Goal: Transaction & Acquisition: Purchase product/service

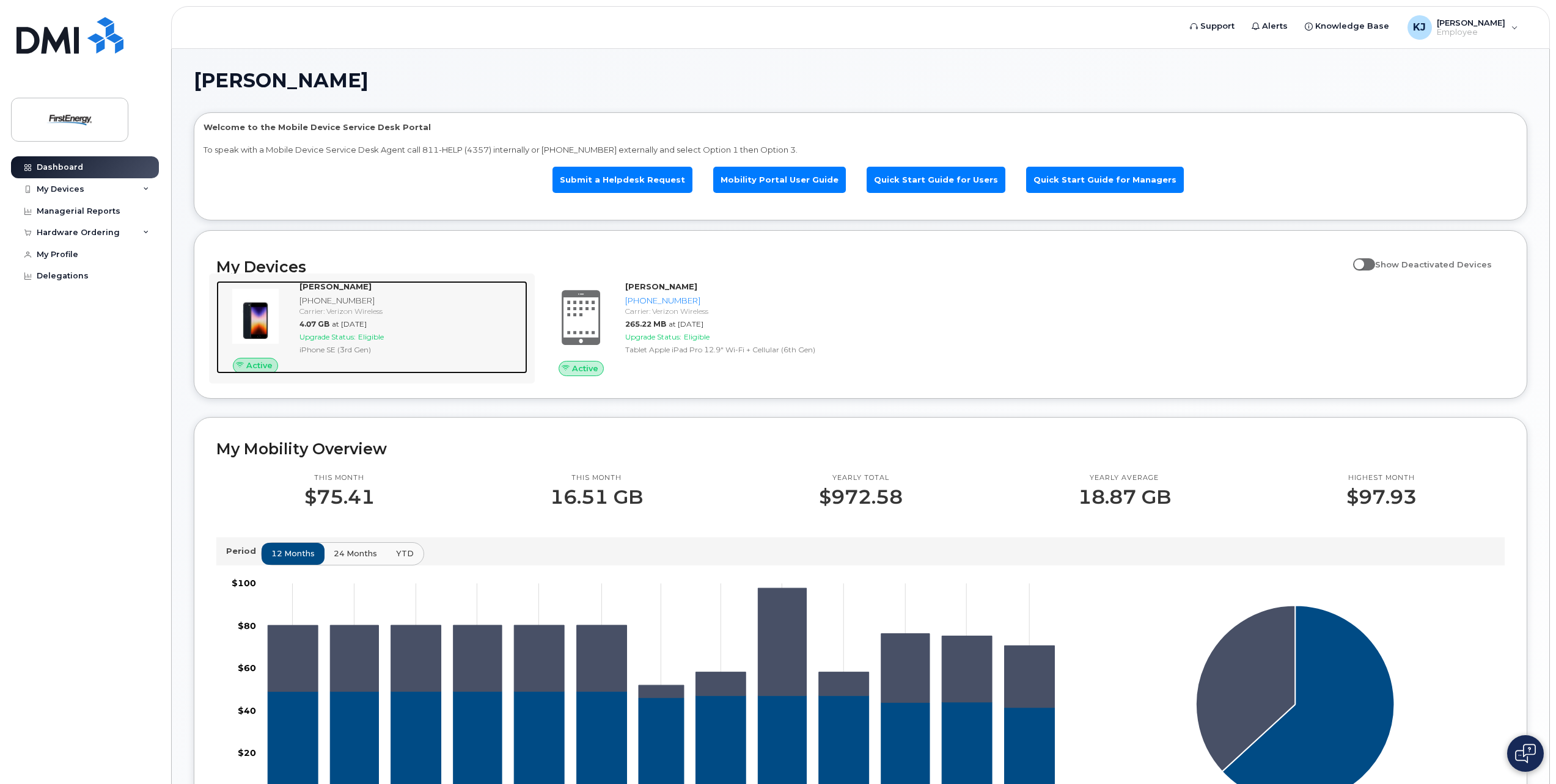
click at [354, 318] on div "JAMES M KINNEY 419-564-0743 Carrier: Verizon Wireless 4.07 GB at Aug 01, 2025 U…" at bounding box center [411, 327] width 233 height 93
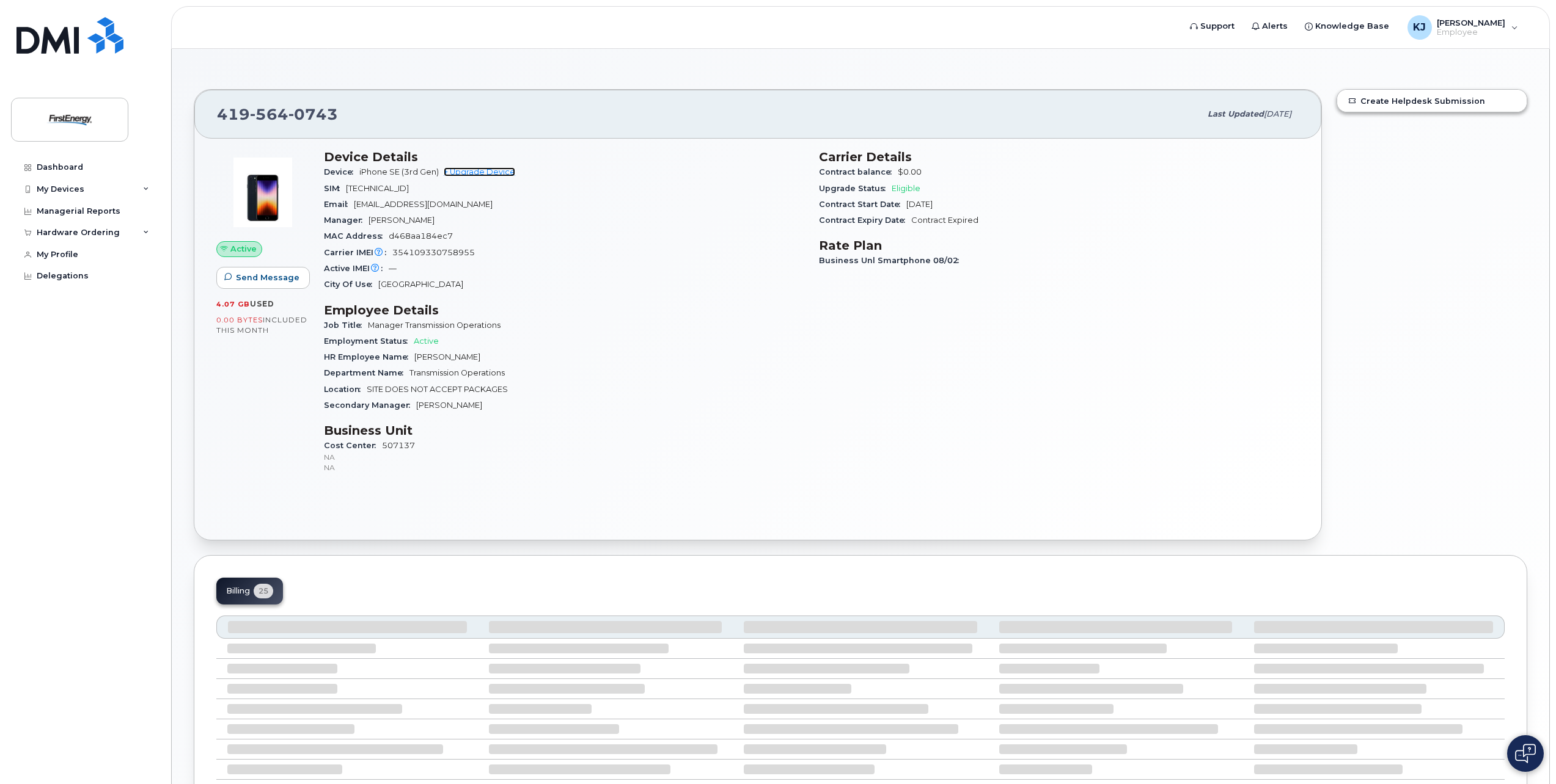
click at [490, 169] on link "+ Upgrade Device" at bounding box center [479, 171] width 71 height 9
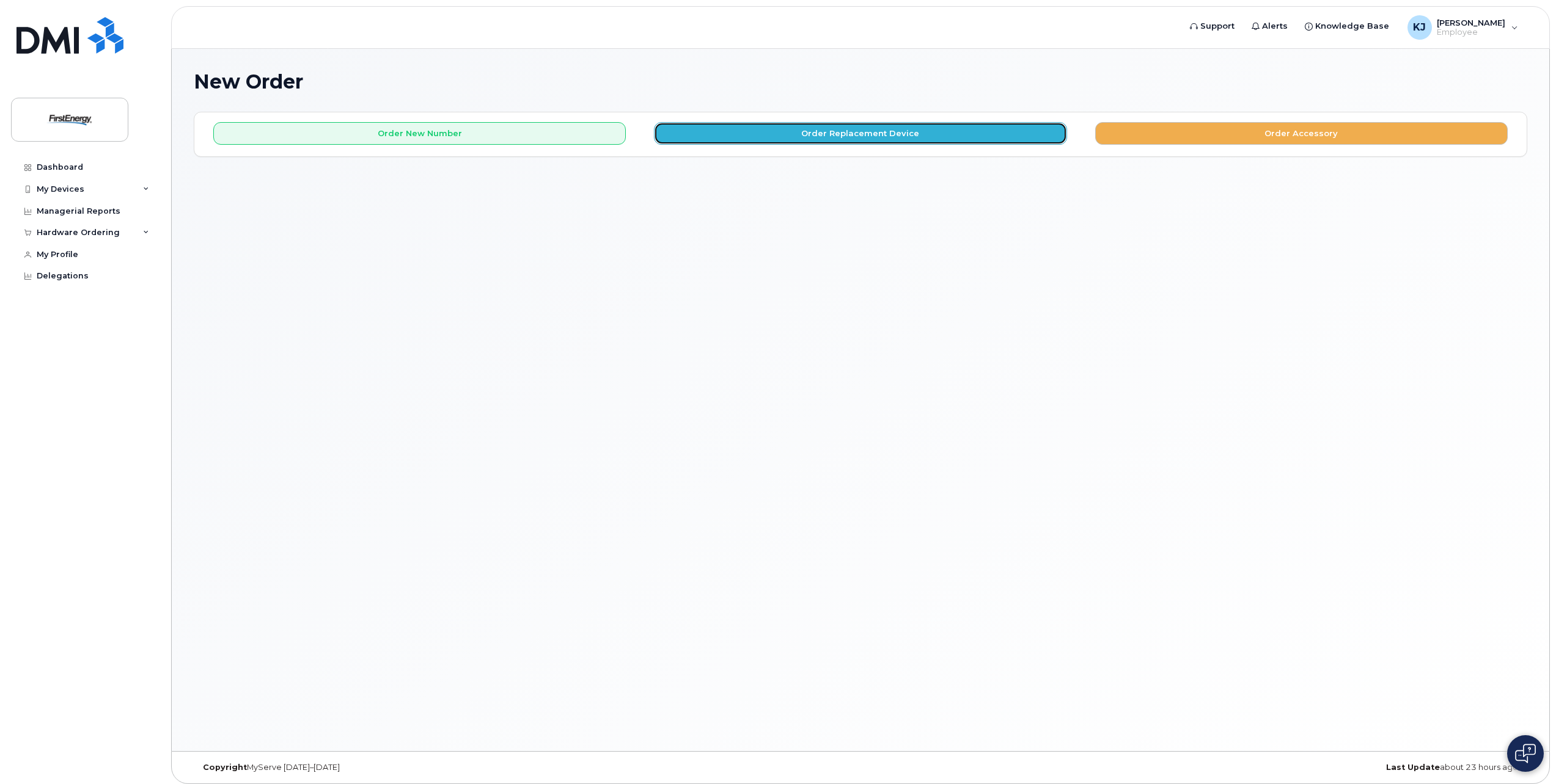
click at [814, 128] on button "Order Replacement Device" at bounding box center [860, 133] width 412 height 23
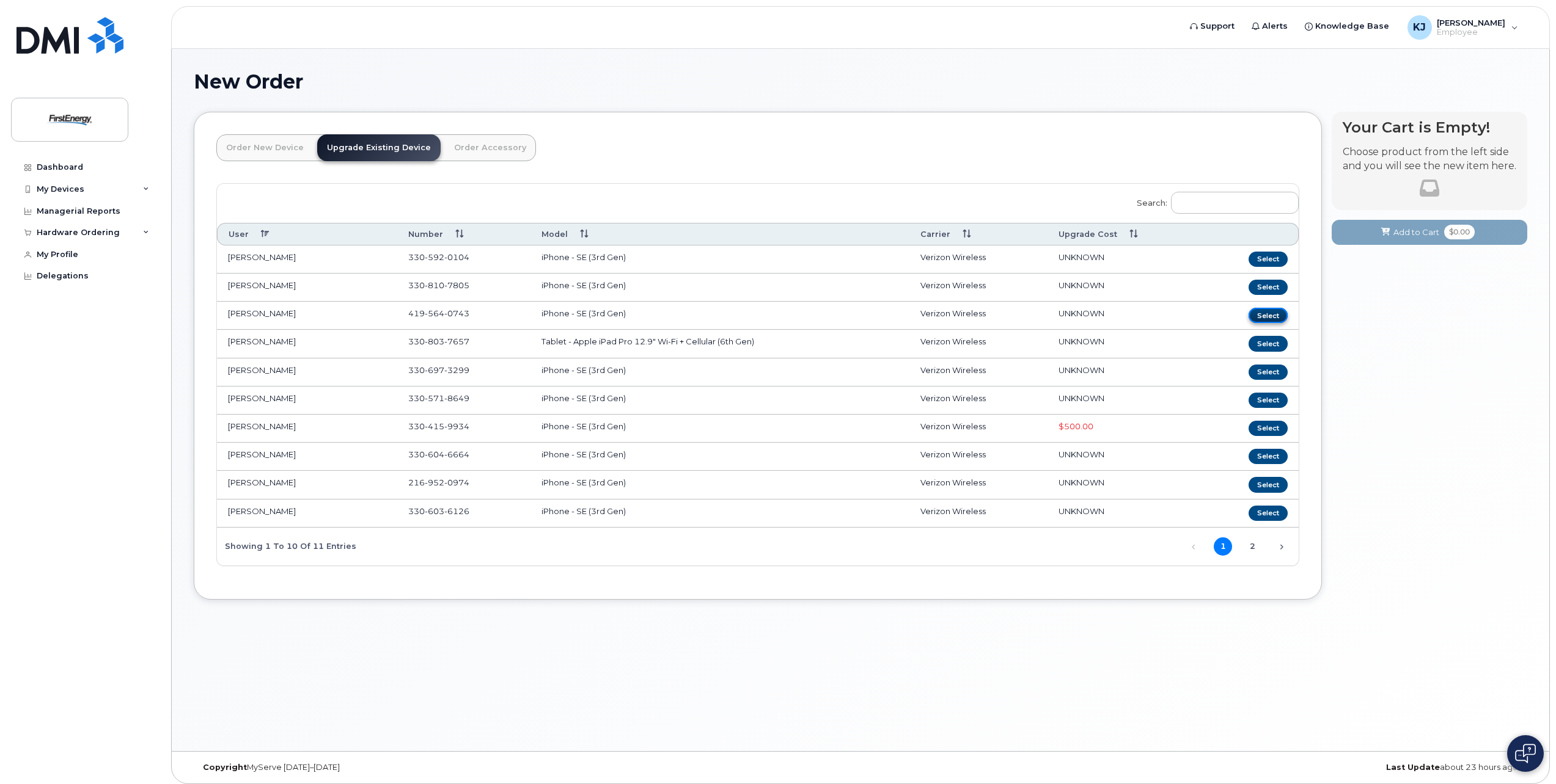
click at [1270, 311] on button "Select" at bounding box center [1268, 316] width 39 height 15
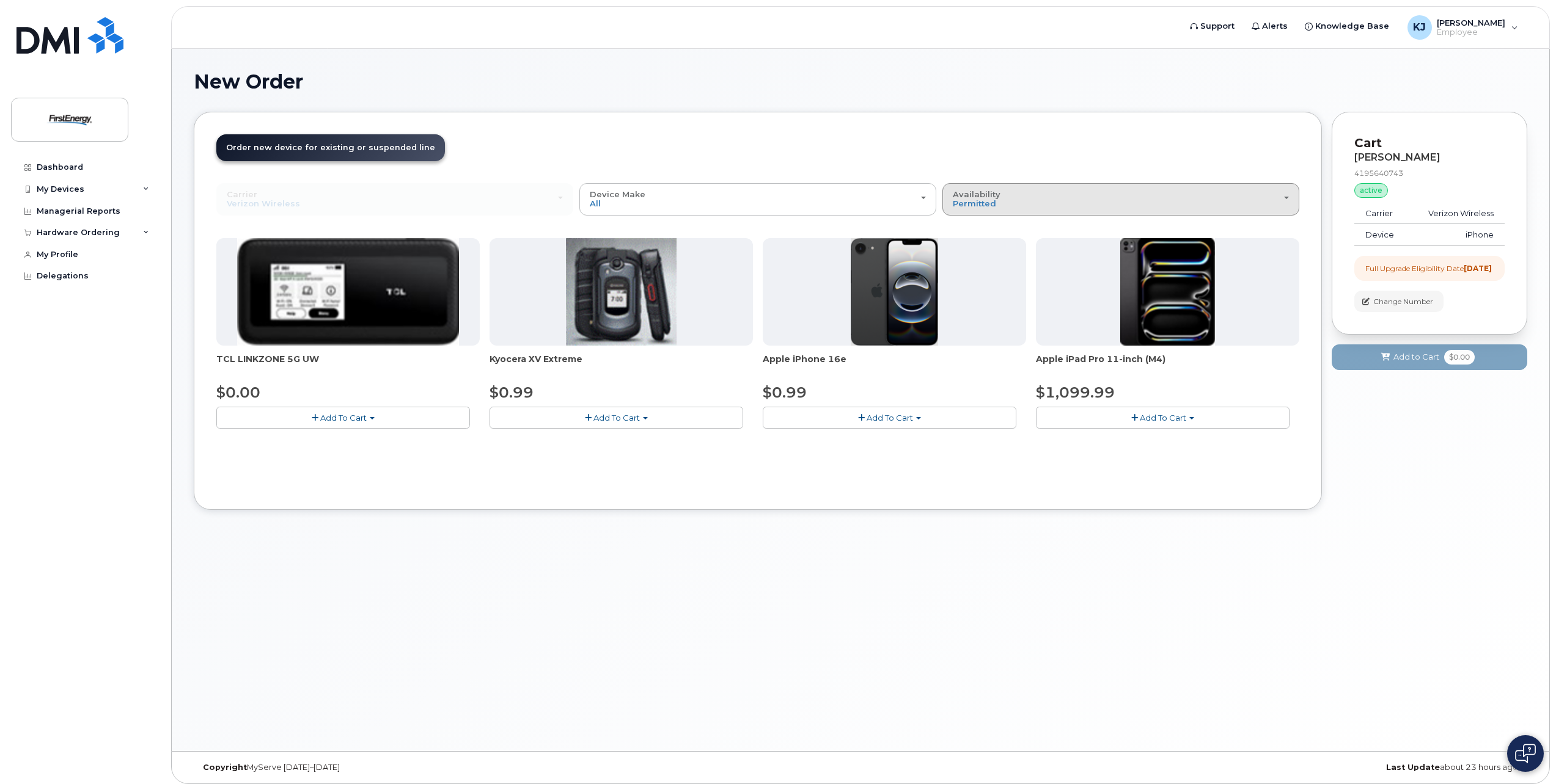
click at [1287, 196] on div "Availability Permitted All" at bounding box center [1121, 199] width 336 height 19
click at [969, 242] on label "All" at bounding box center [958, 248] width 26 height 14
click at [0, 0] on input "All" at bounding box center [0, 0] width 0 height 0
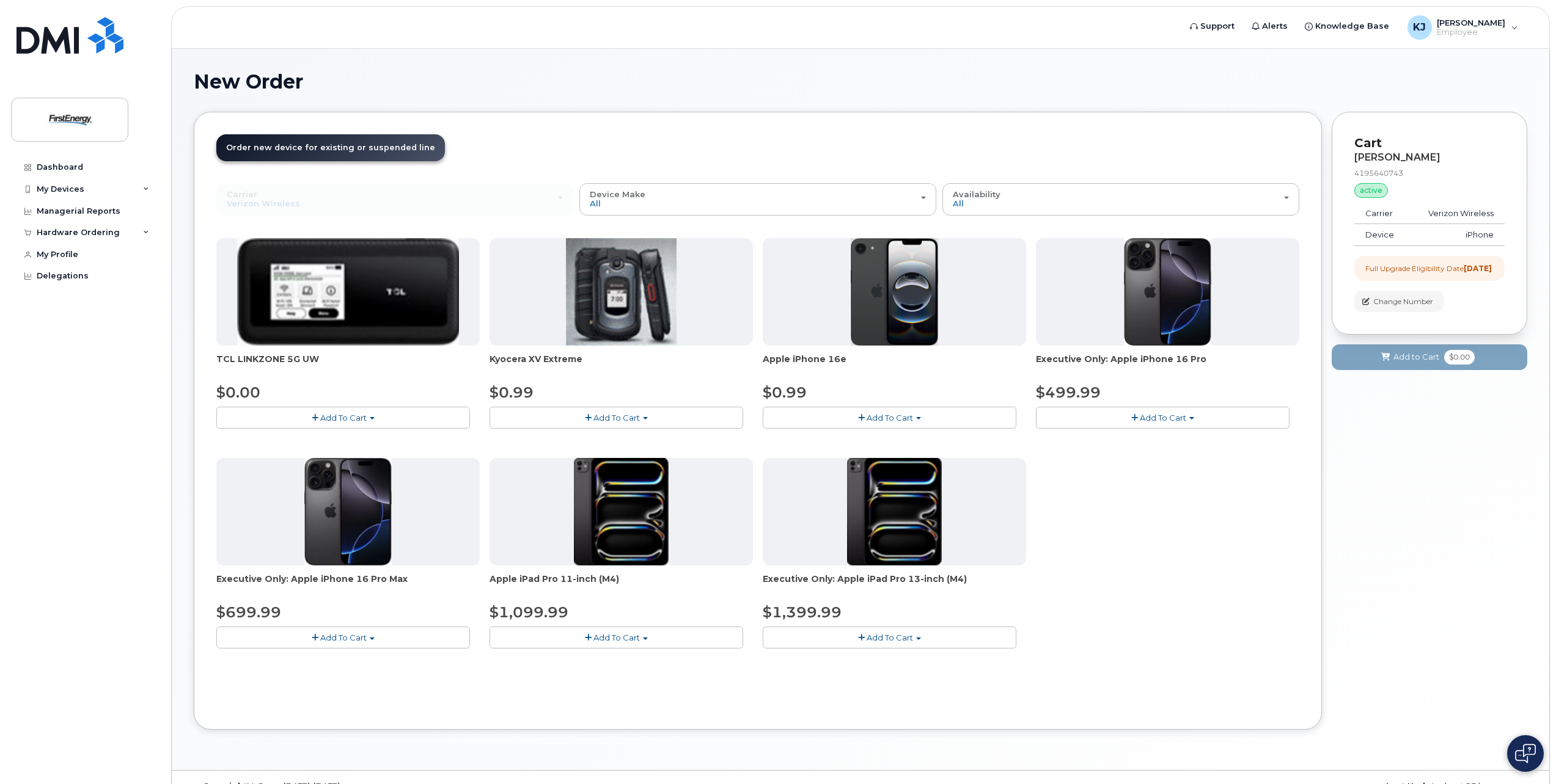
click at [890, 414] on span "Add To Cart" at bounding box center [889, 418] width 46 height 10
click at [921, 413] on button "Add To Cart" at bounding box center [889, 417] width 254 height 21
click at [908, 416] on span "Add To Cart" at bounding box center [889, 418] width 46 height 10
click at [836, 441] on link "$0.99 - 2 Year Upgrade" at bounding box center [825, 441] width 118 height 15
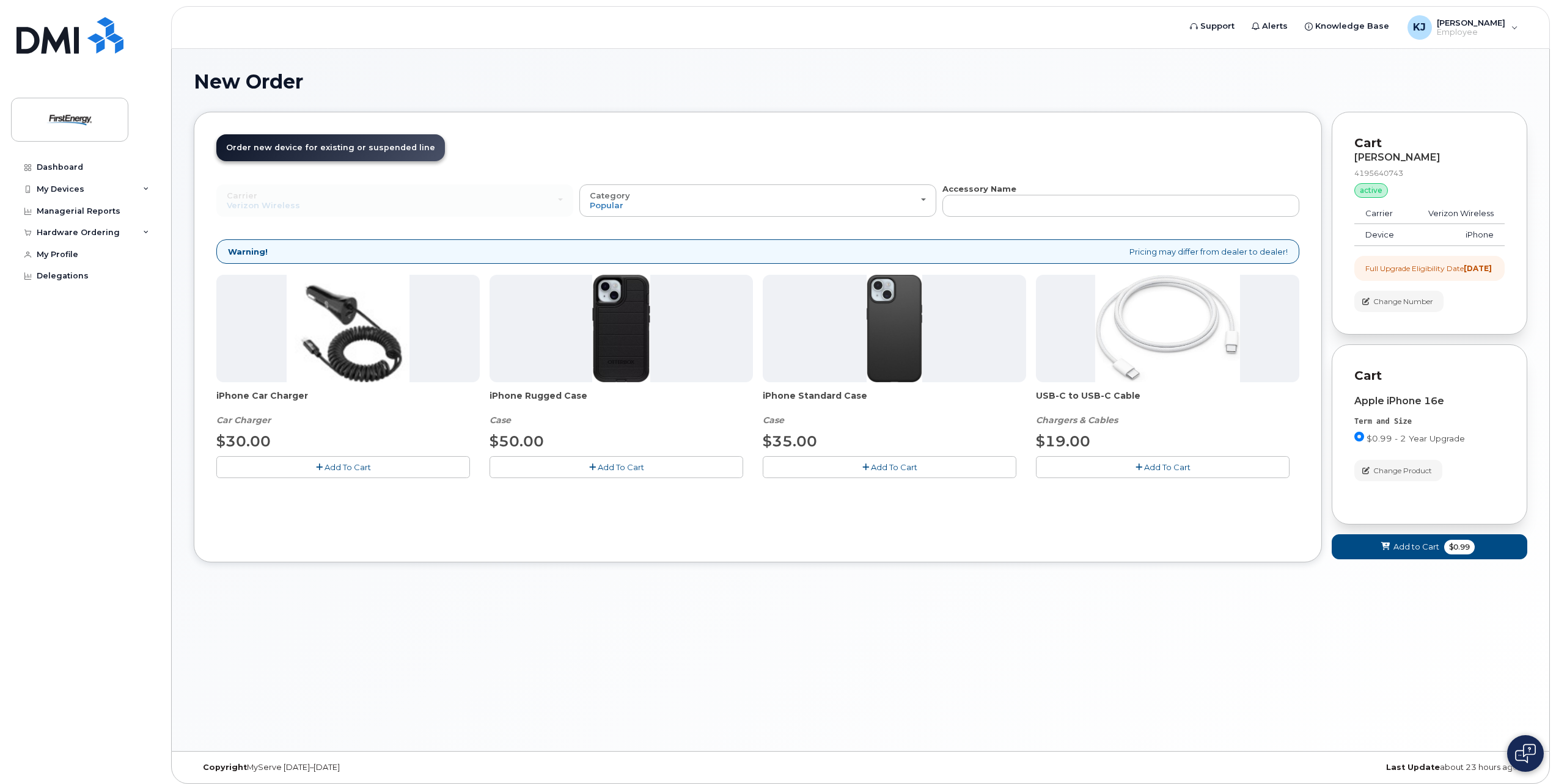
drag, startPoint x: 1193, startPoint y: 463, endPoint x: 1184, endPoint y: 470, distance: 11.4
click at [1190, 464] on button "Add To Cart" at bounding box center [1163, 467] width 254 height 21
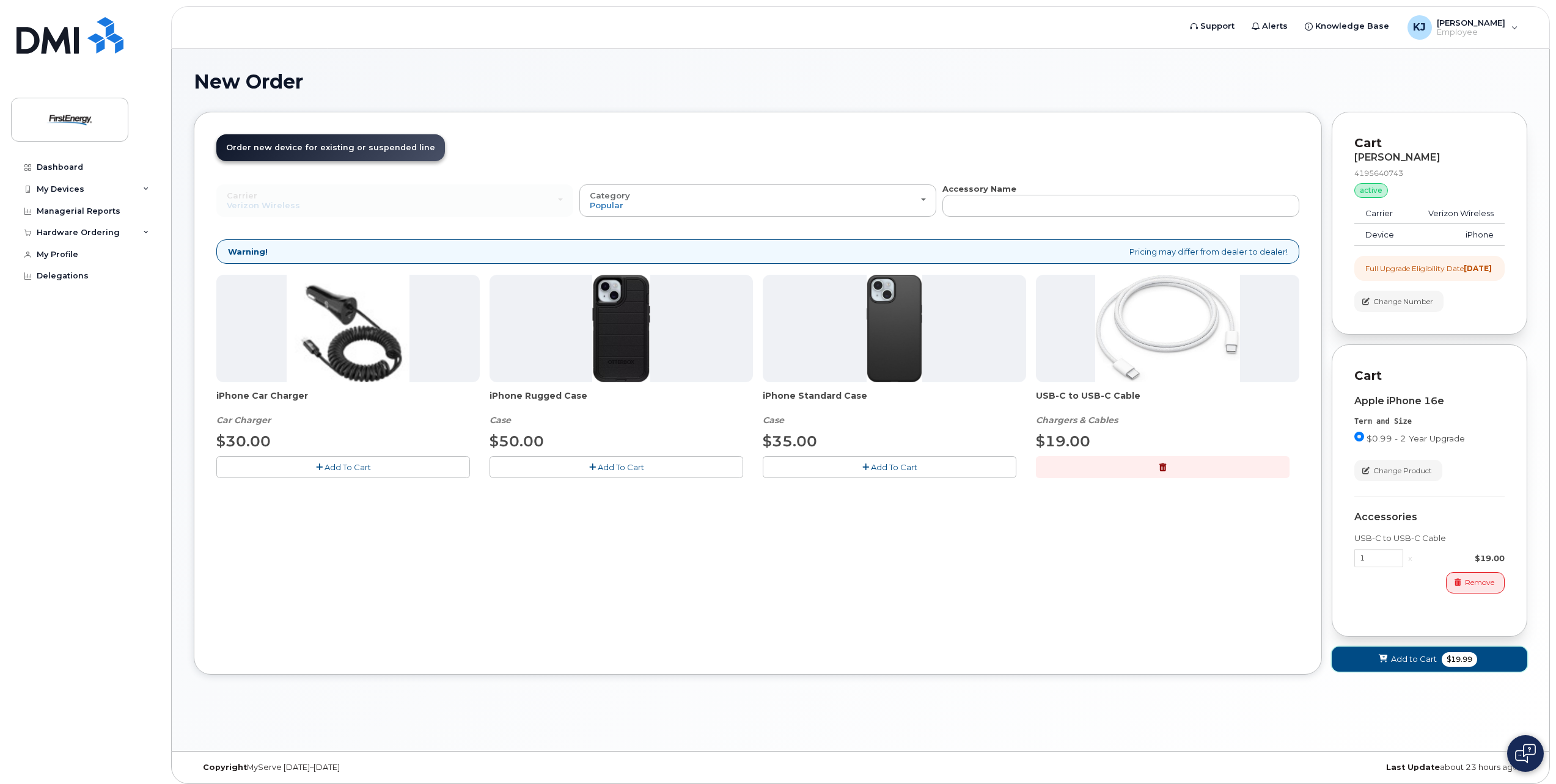
click at [1404, 666] on span "Add to Cart" at bounding box center [1413, 660] width 46 height 12
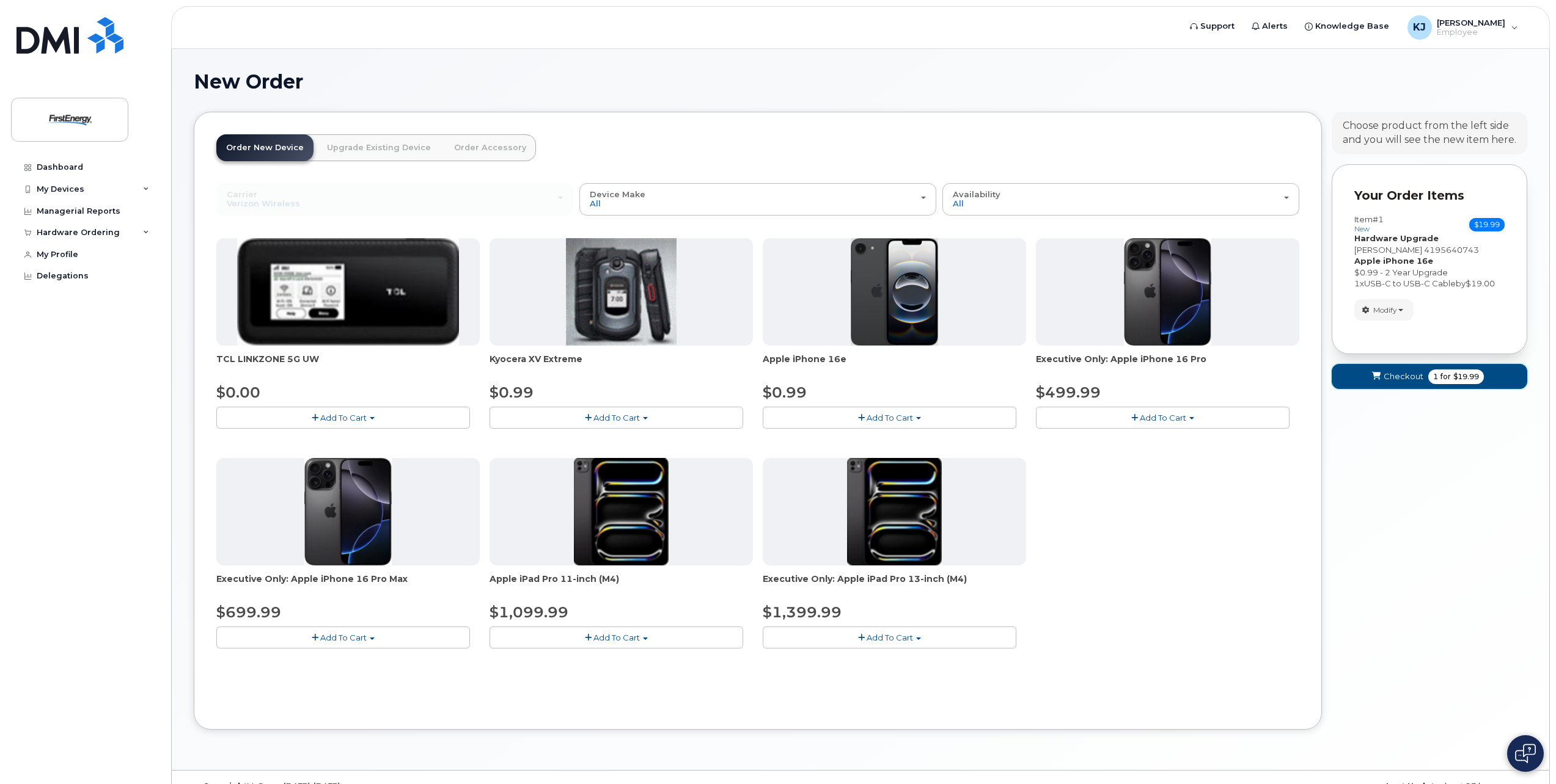
click at [1391, 370] on button "Checkout 1 for $19.99" at bounding box center [1429, 377] width 196 height 25
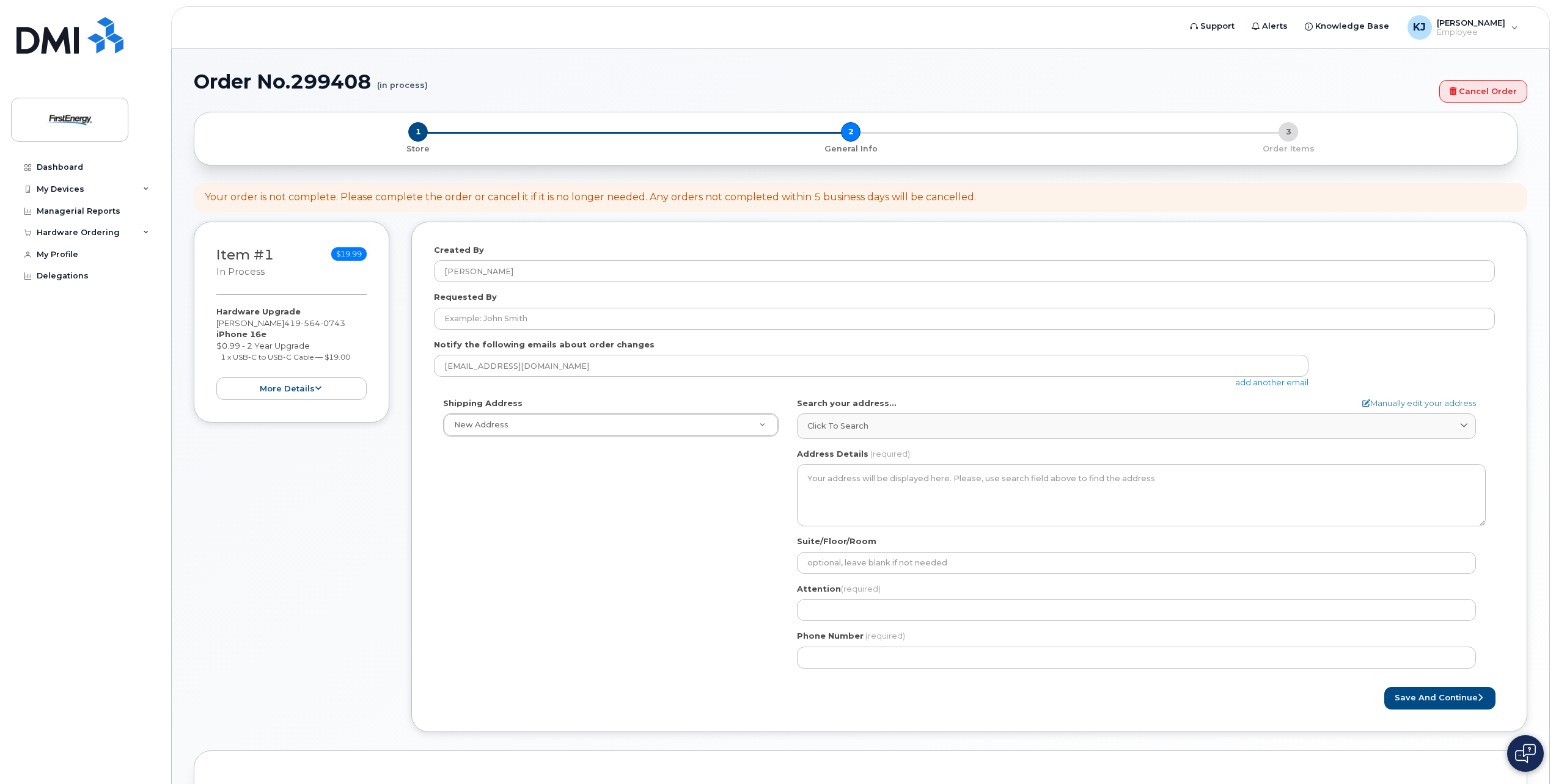
select select
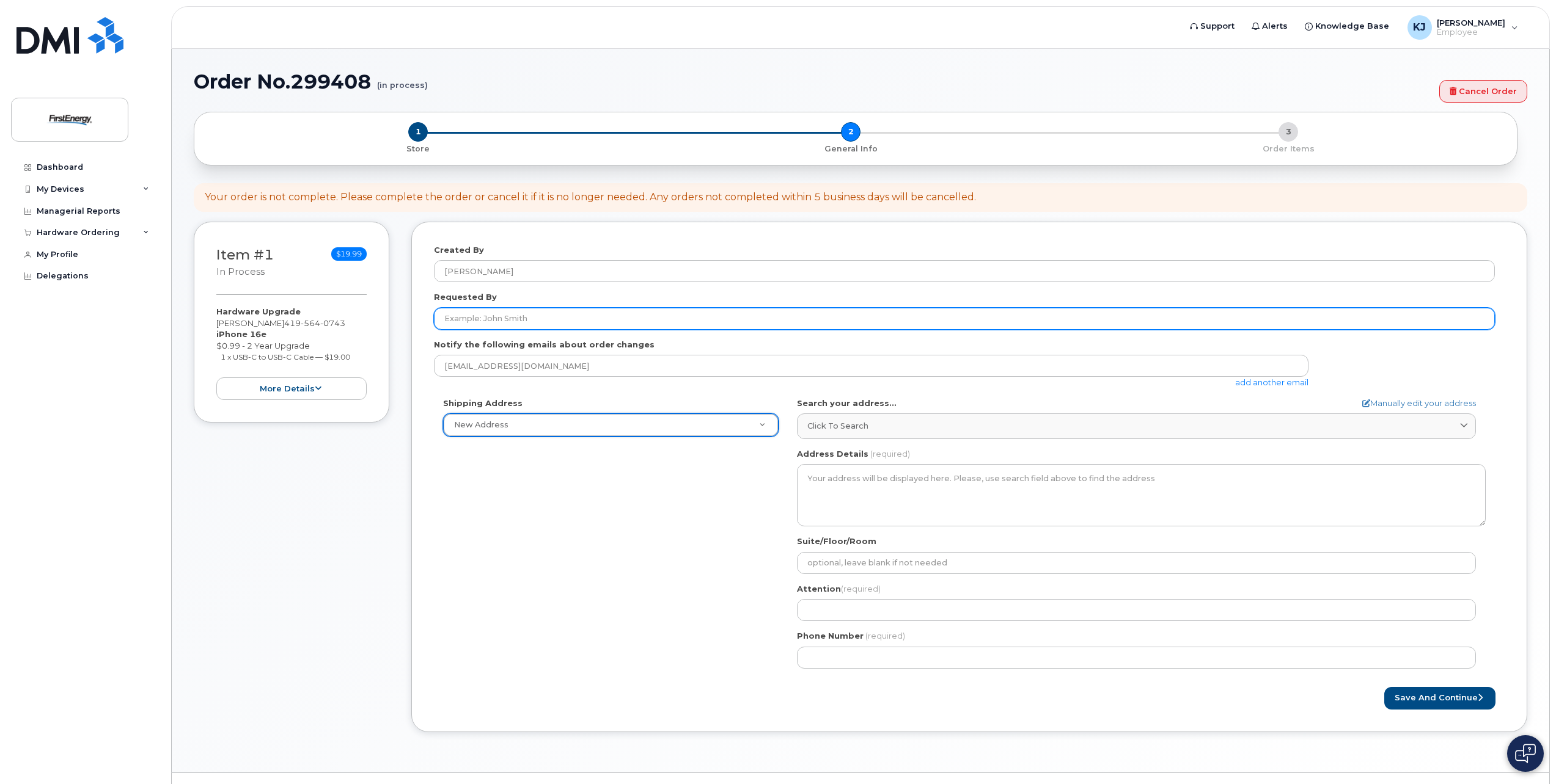
click at [535, 322] on input "Requested By" at bounding box center [964, 319] width 1061 height 22
type input "James Kinney"
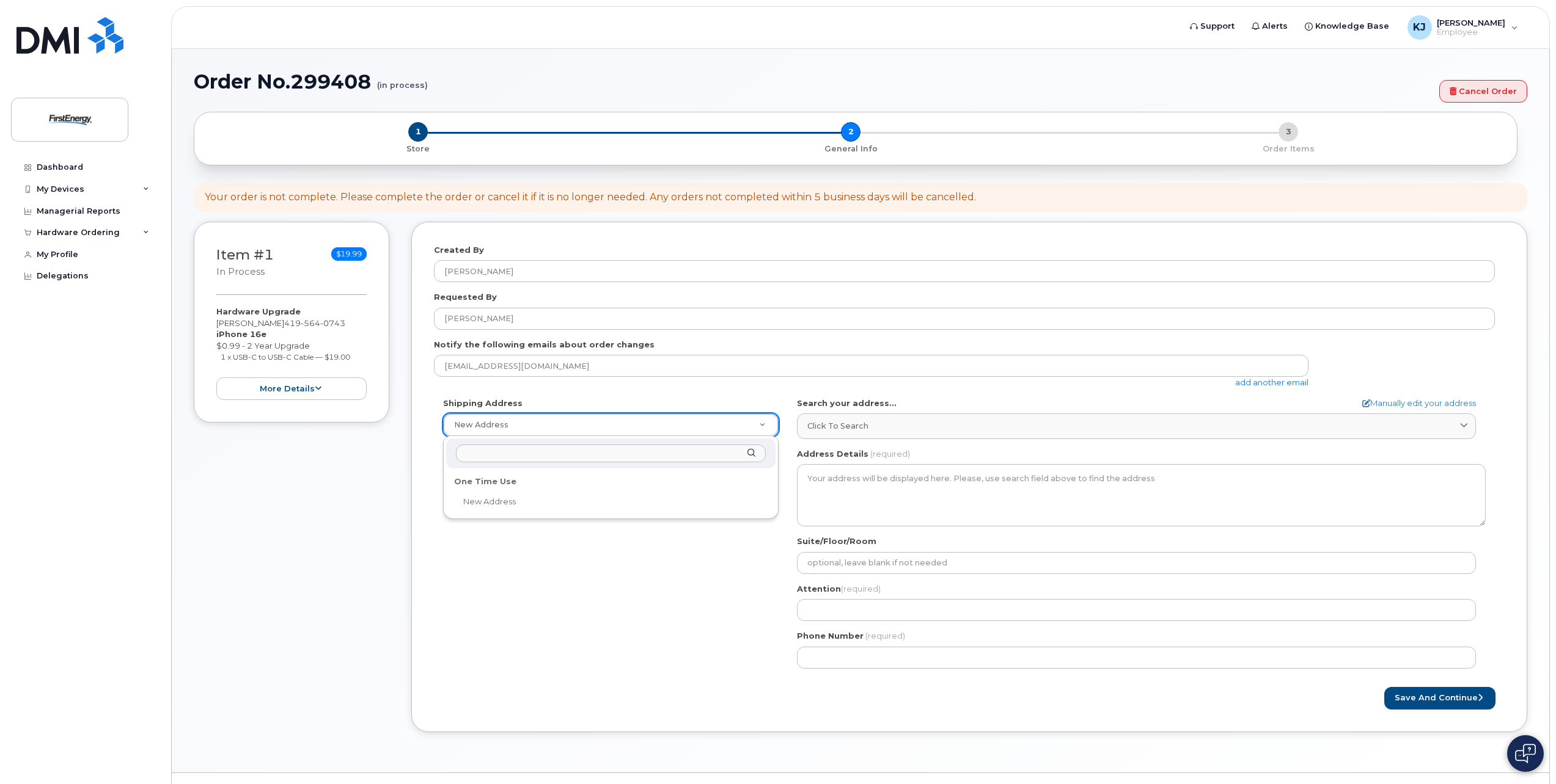
click at [605, 451] on input "text" at bounding box center [610, 453] width 310 height 18
type input "8"
drag, startPoint x: 618, startPoint y: 503, endPoint x: 620, endPoint y: 509, distance: 6.3
select select
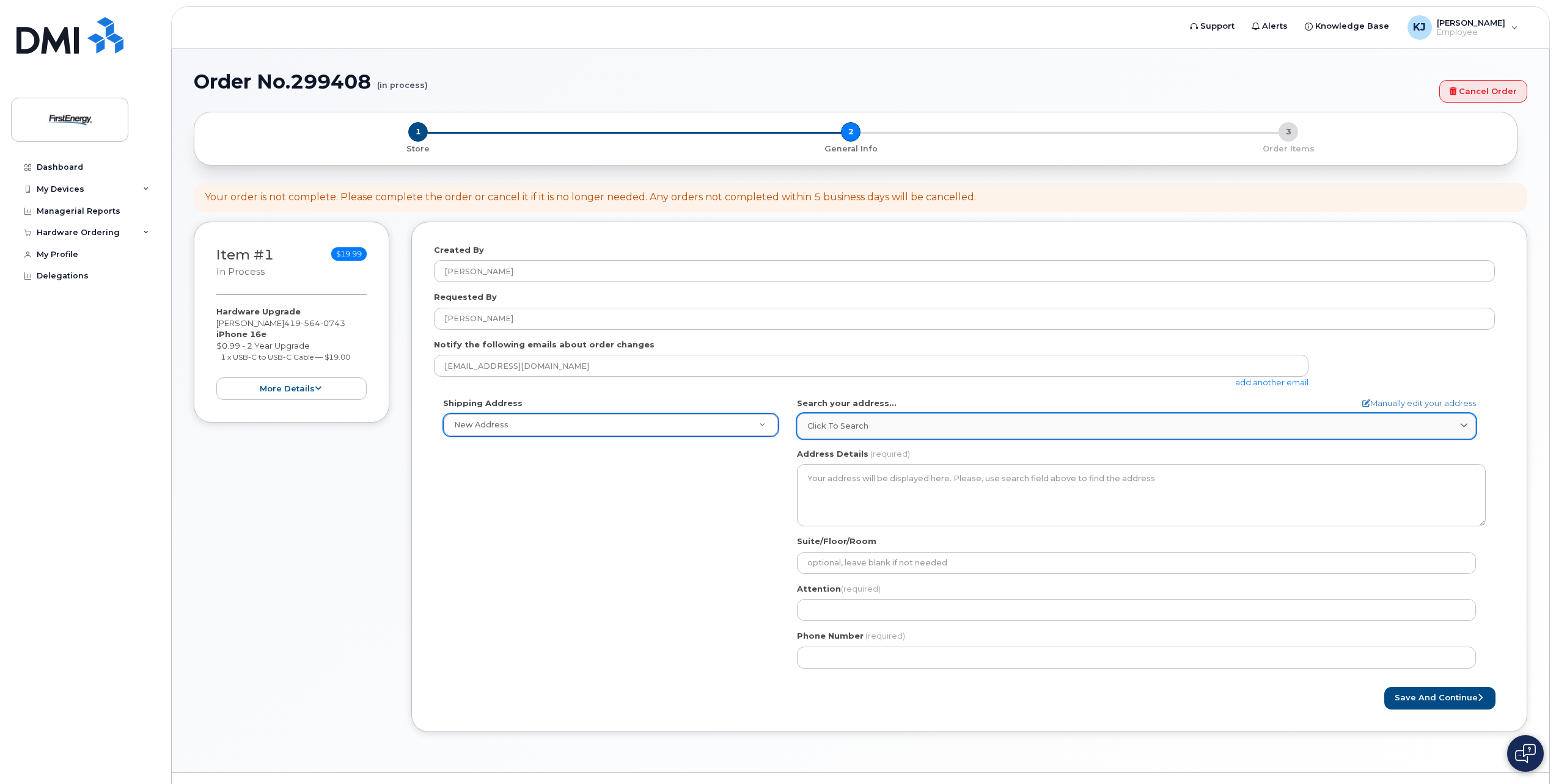
click at [1464, 421] on span at bounding box center [1464, 426] width 12 height 12
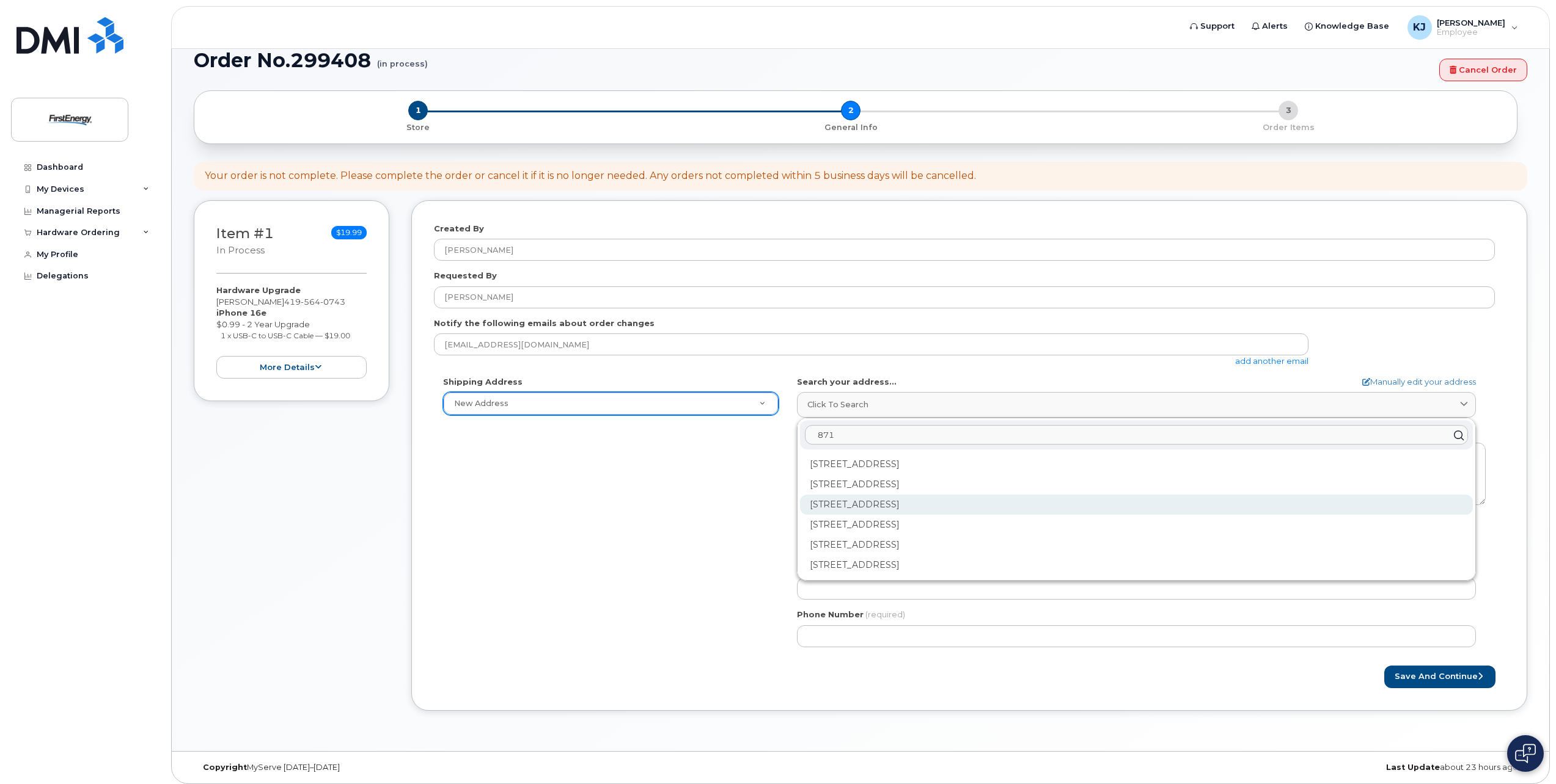
scroll to position [28, 0]
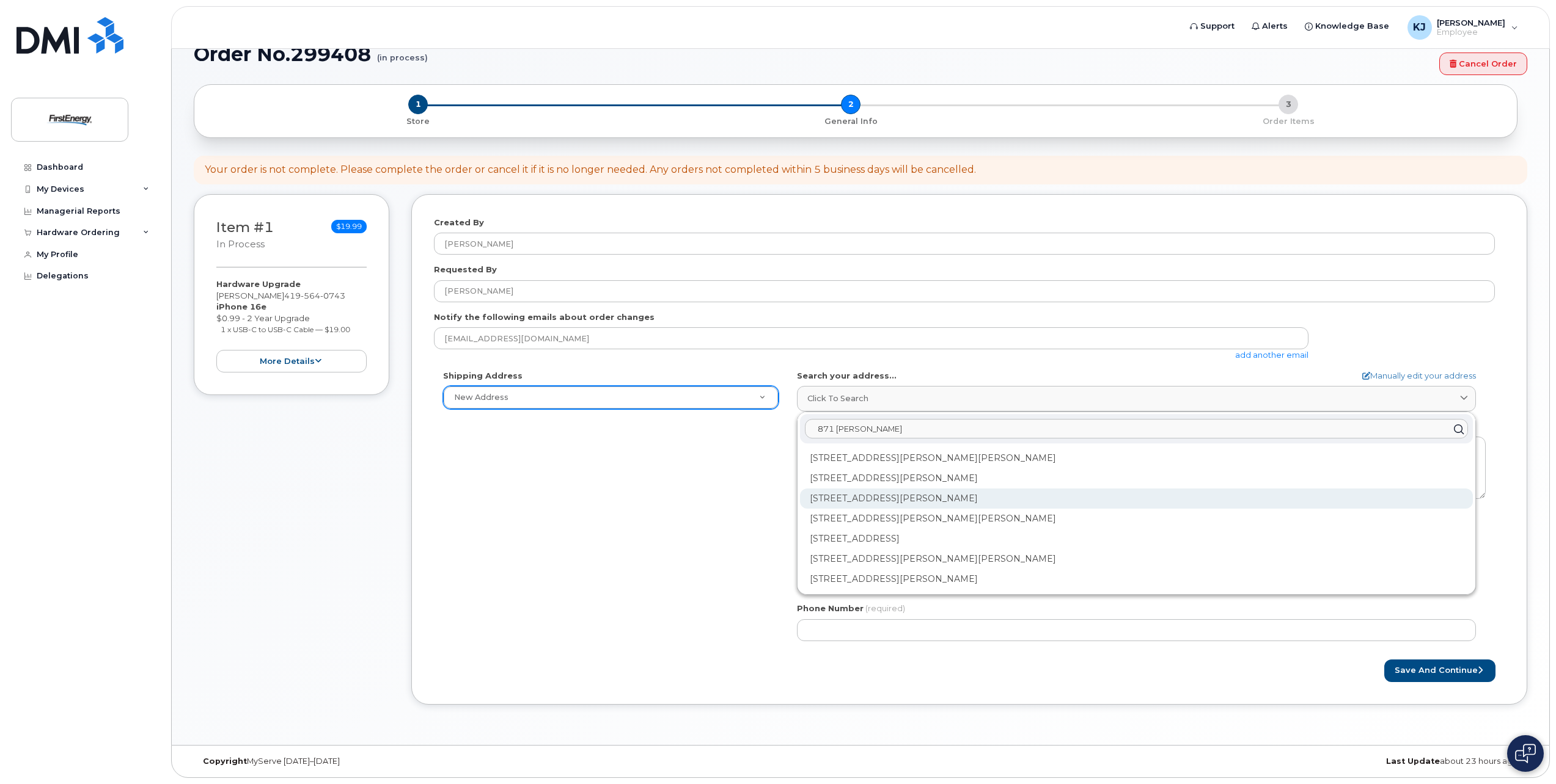
type input "871 MUll"
click at [902, 496] on div "871 Mull Ave Akron OH 44313-7533" at bounding box center [1136, 499] width 673 height 20
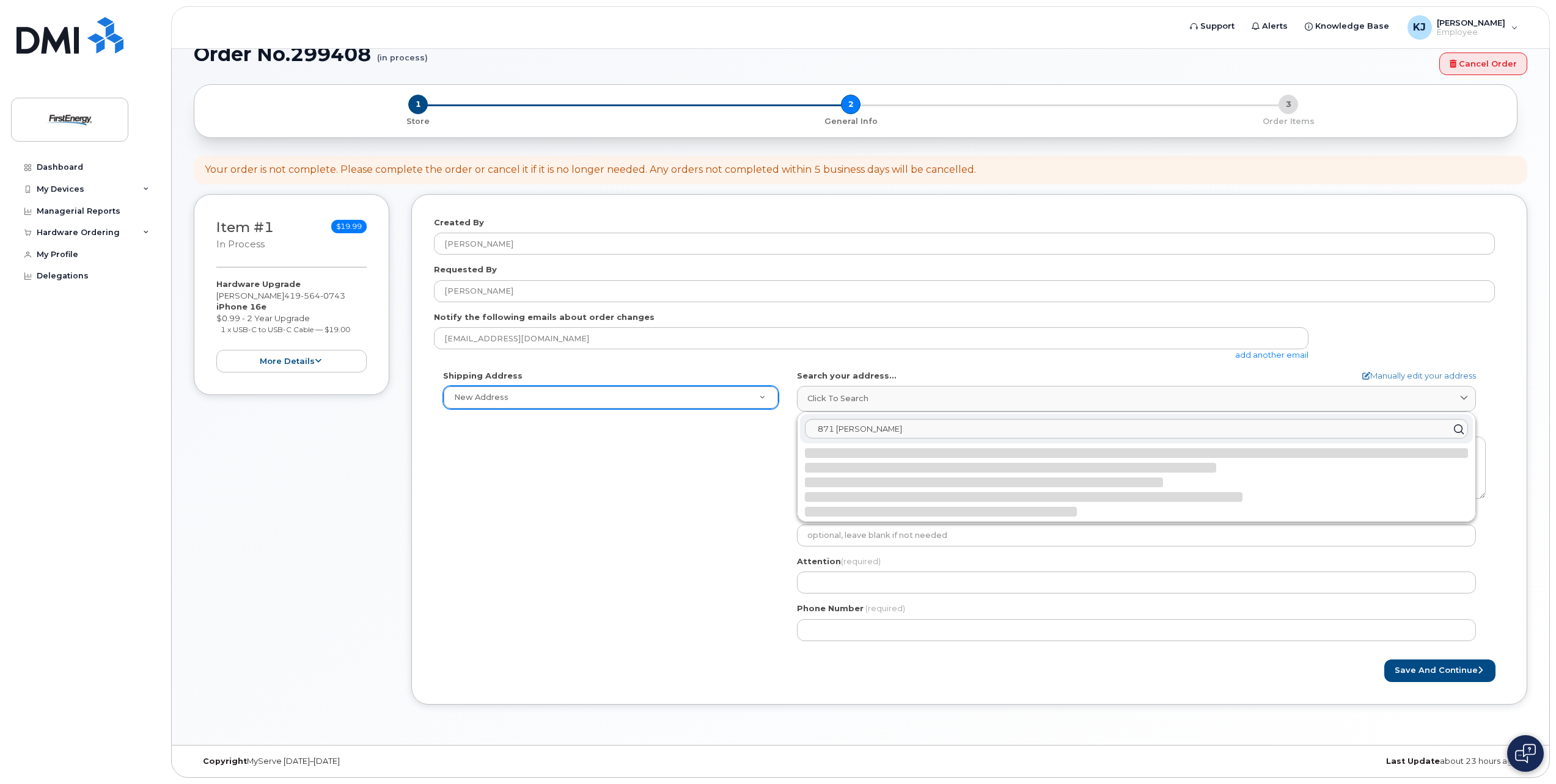
select select
type textarea "871 Mull Ave AKRON OH 44313-7533 UNITED STATES"
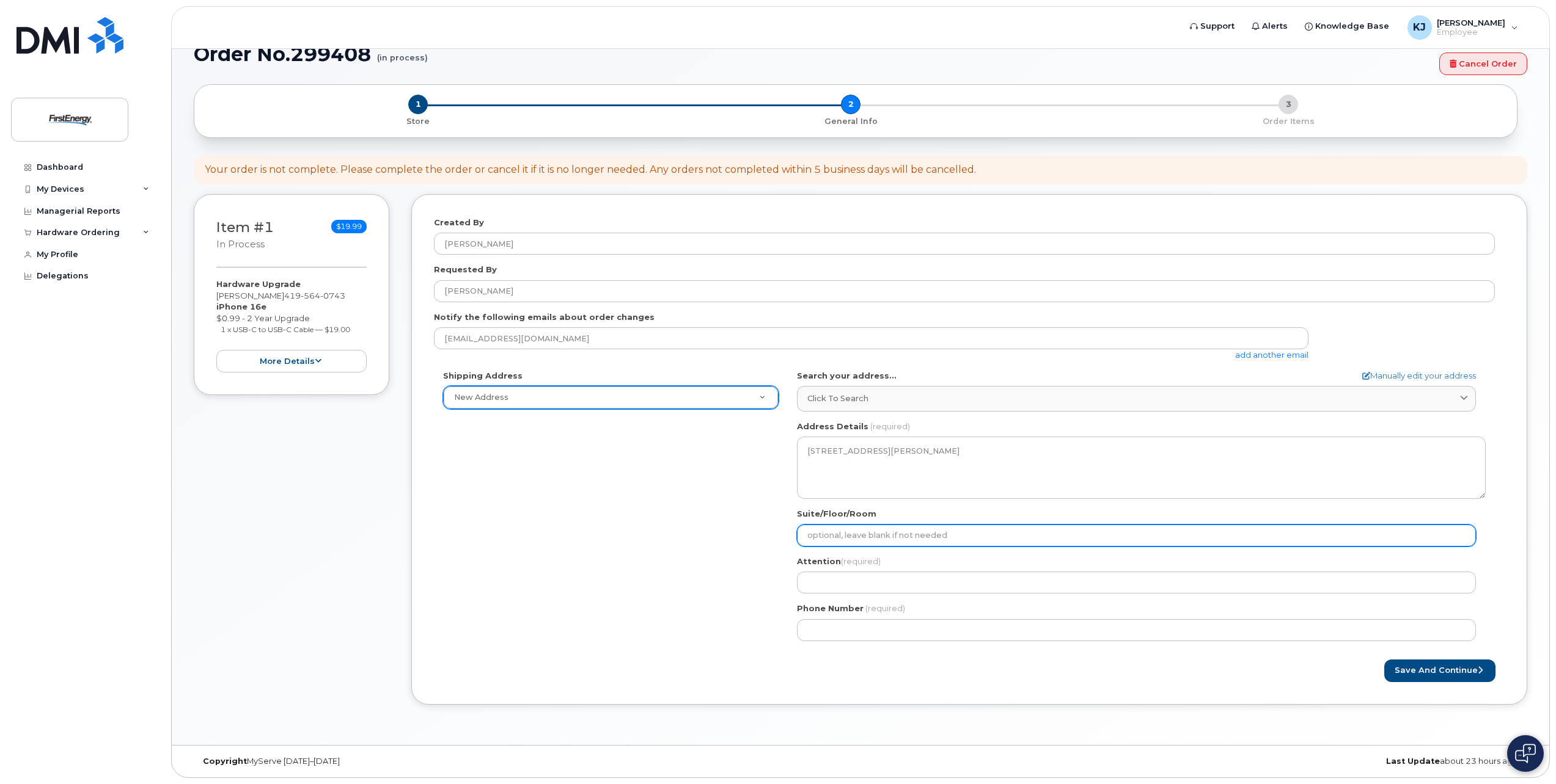
click at [1062, 539] on input "Suite/Floor/Room" at bounding box center [1136, 536] width 679 height 22
click at [1058, 536] on input "Suite/Floor/Room" at bounding box center [1136, 536] width 679 height 22
select select
type input "A"
select select
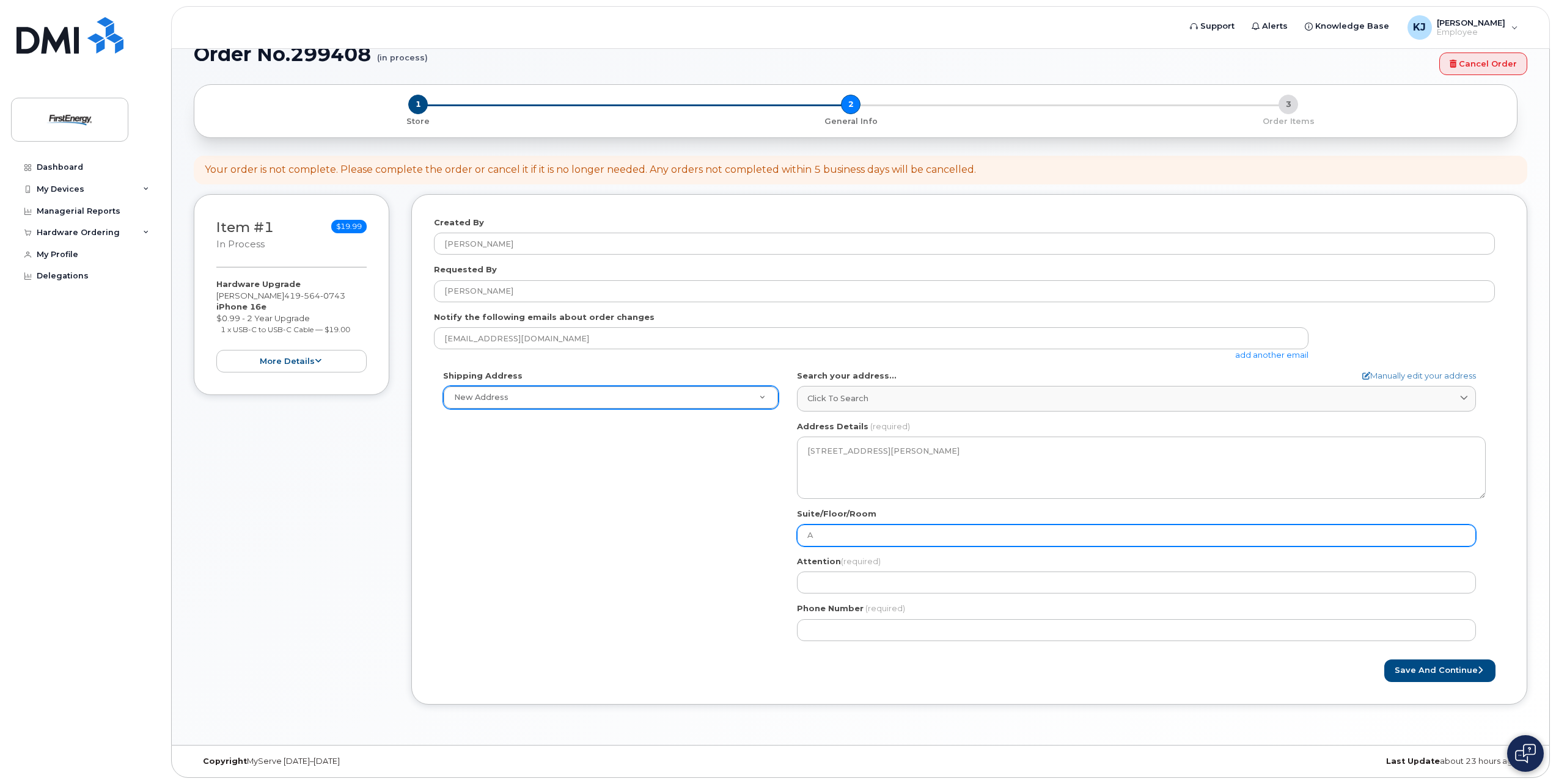
type input "AC"
select select
type input "ACC"
select select
type input "ACC-"
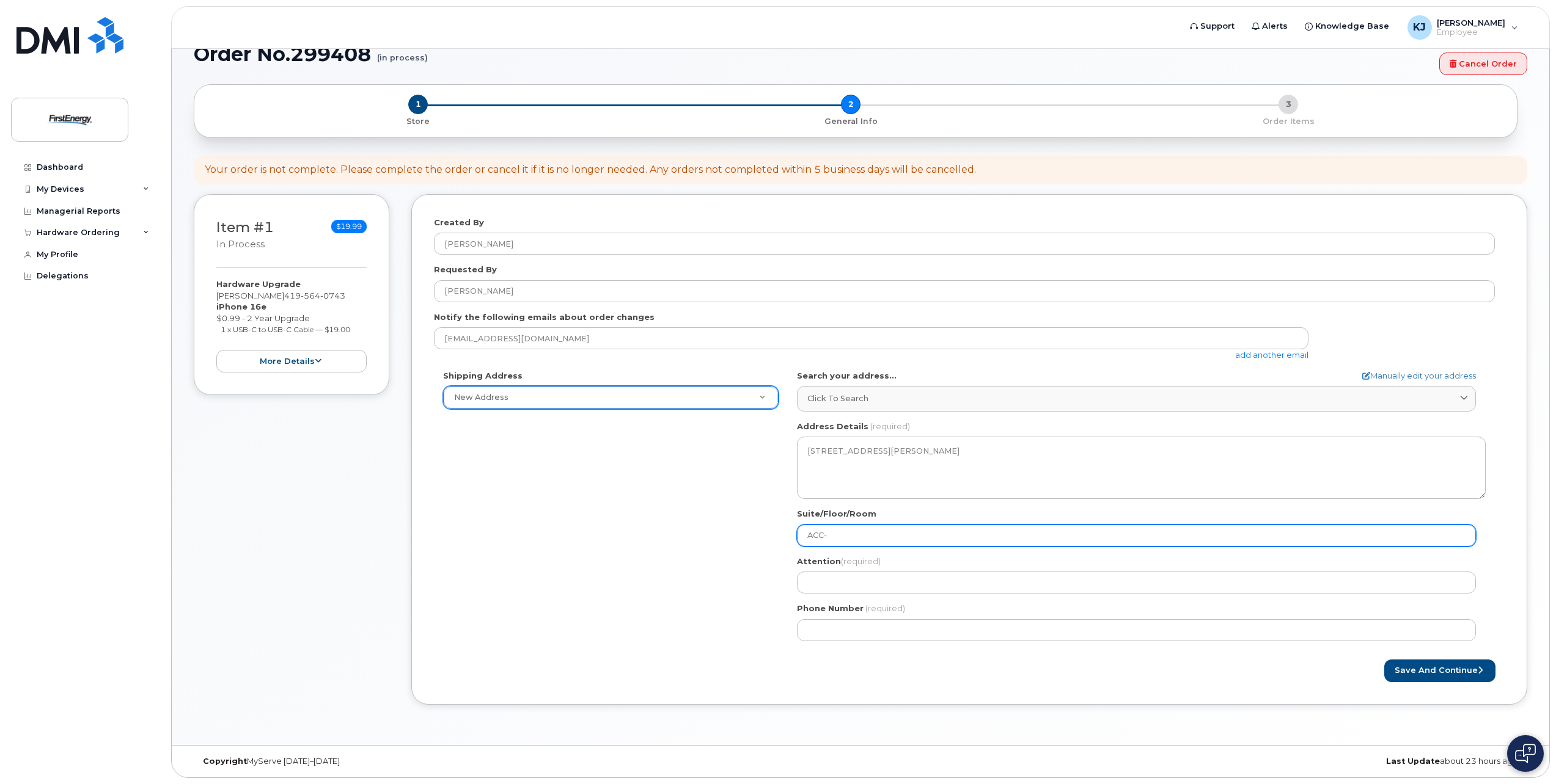
select select
type input "ACC"
select select
type input "AC"
select select
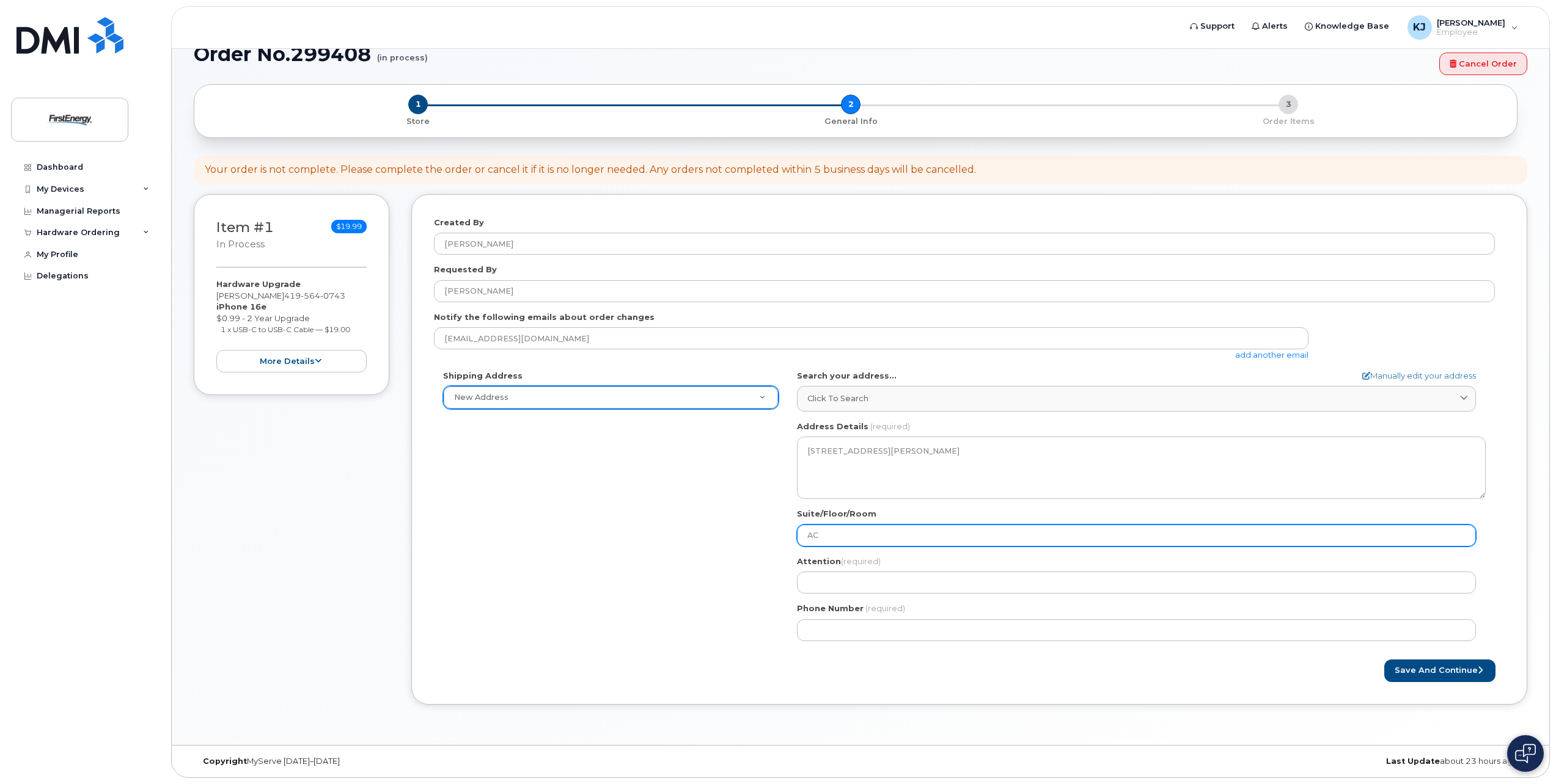
type input "A"
select select
type input "A-"
select select
type input "A-A"
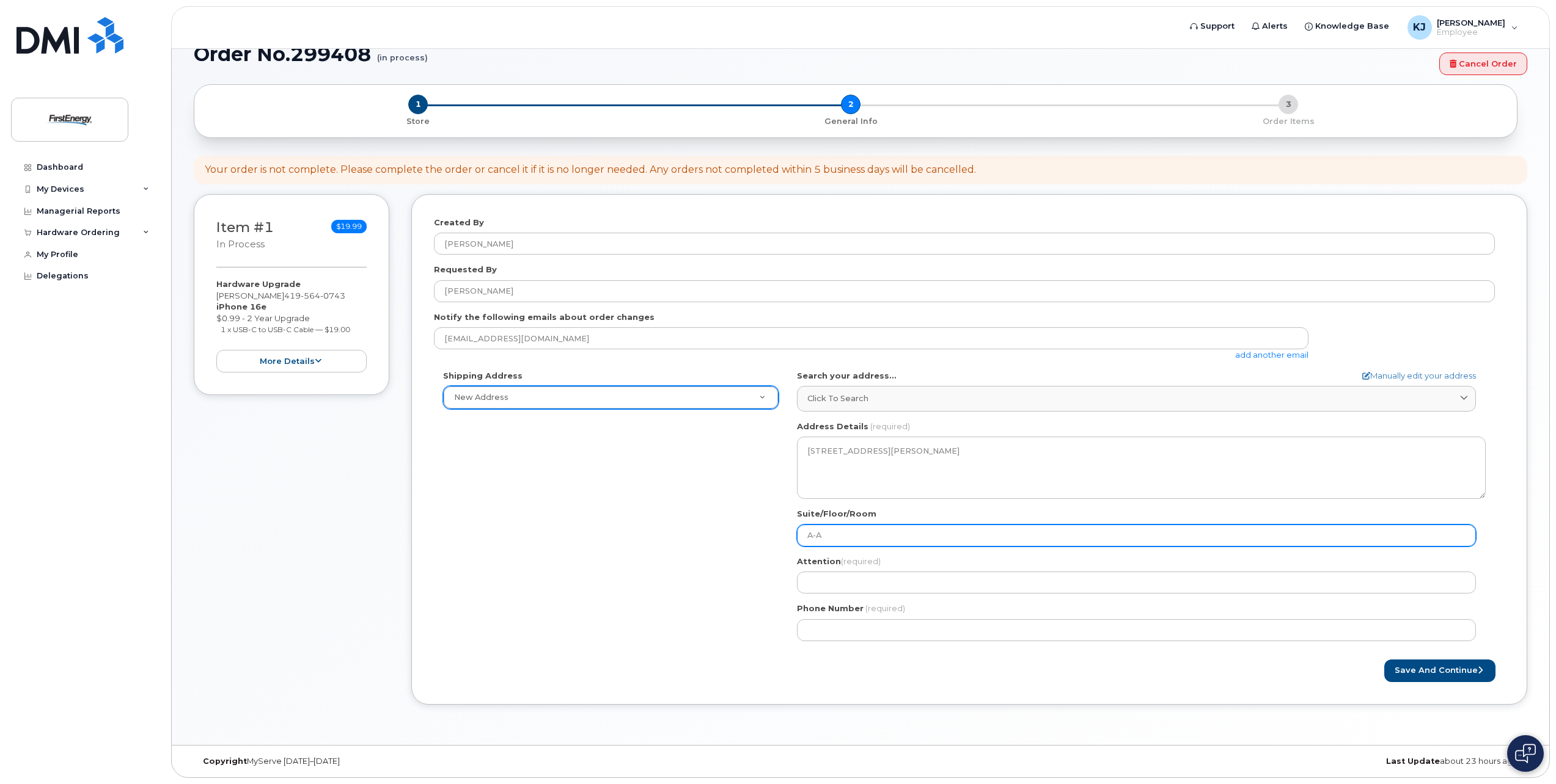
select select
type input "A-AC"
select select
type input "A-ACC"
select select
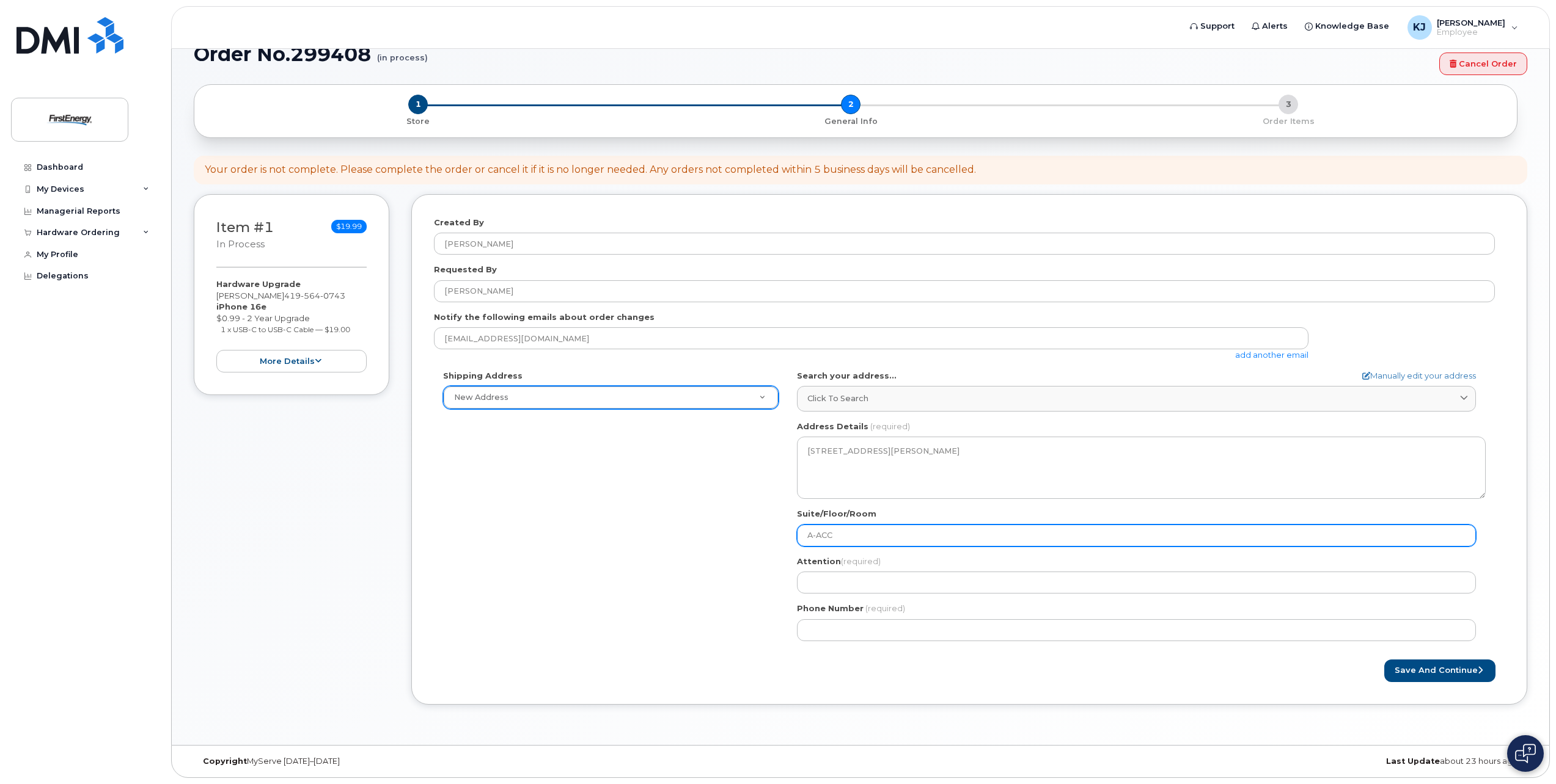
type input "A-ACC-"
select select
drag, startPoint x: 778, startPoint y: 540, endPoint x: 686, endPoint y: 556, distance: 93.4
click at [711, 548] on div "Shipping Address New Address New Address OH Akron Search your address... Manual…" at bounding box center [964, 510] width 1061 height 280
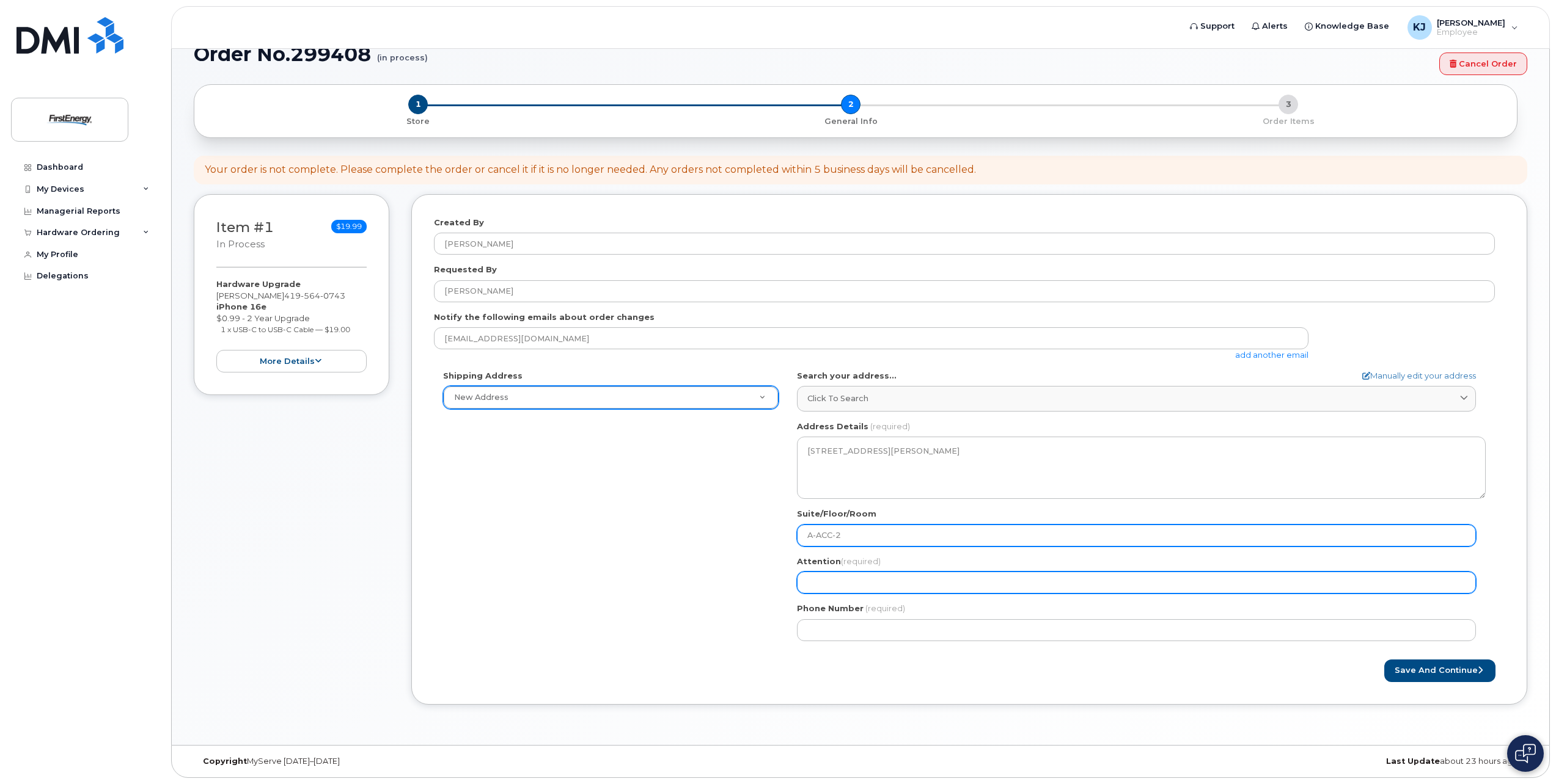
type input "A-ACC-2"
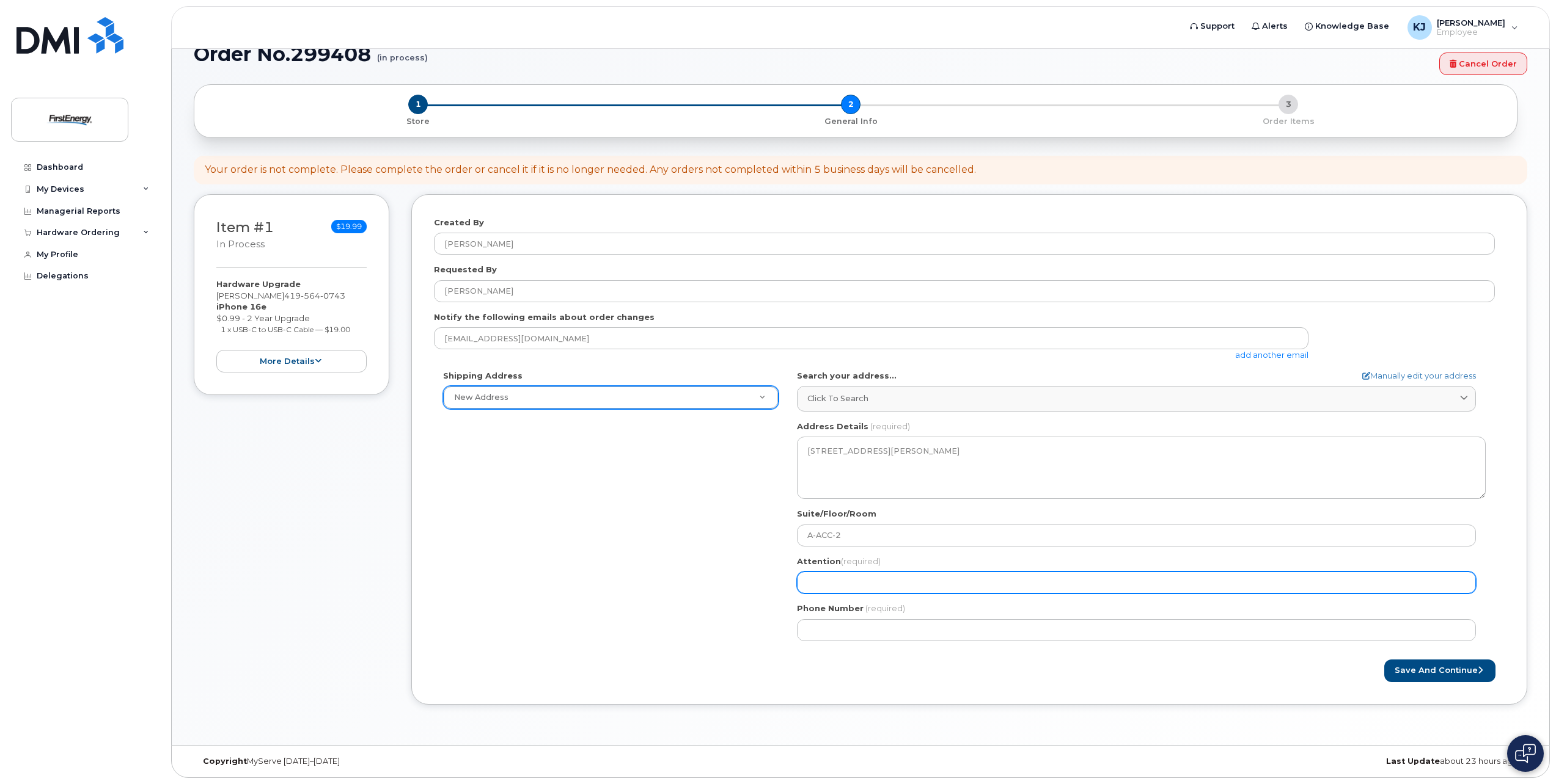
click at [844, 587] on input "Attention (required)" at bounding box center [1136, 583] width 679 height 22
select select
type input "J"
select select
type input "Ja"
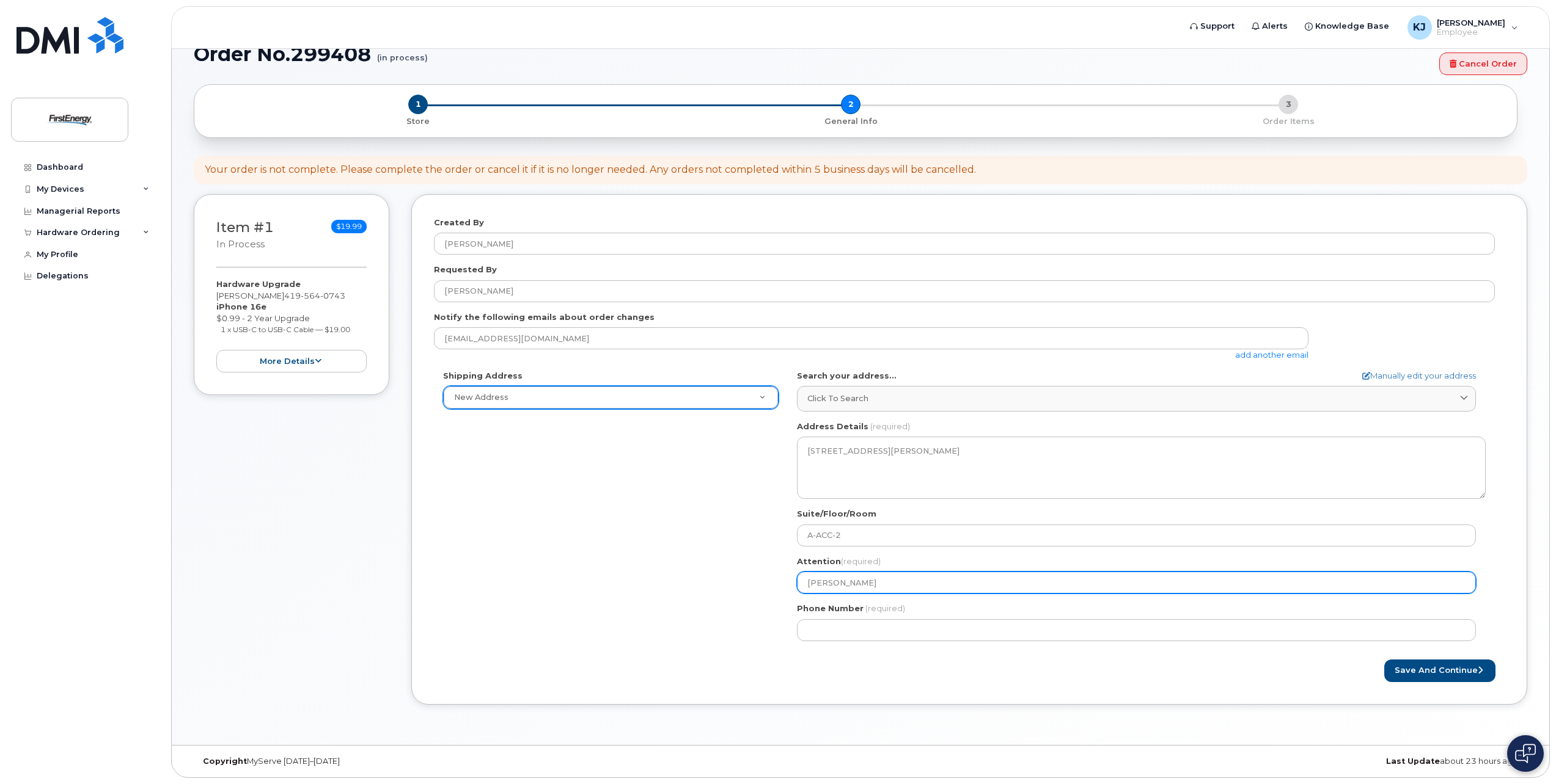
select select
type input "Jam"
select select
type input "Jame"
select select
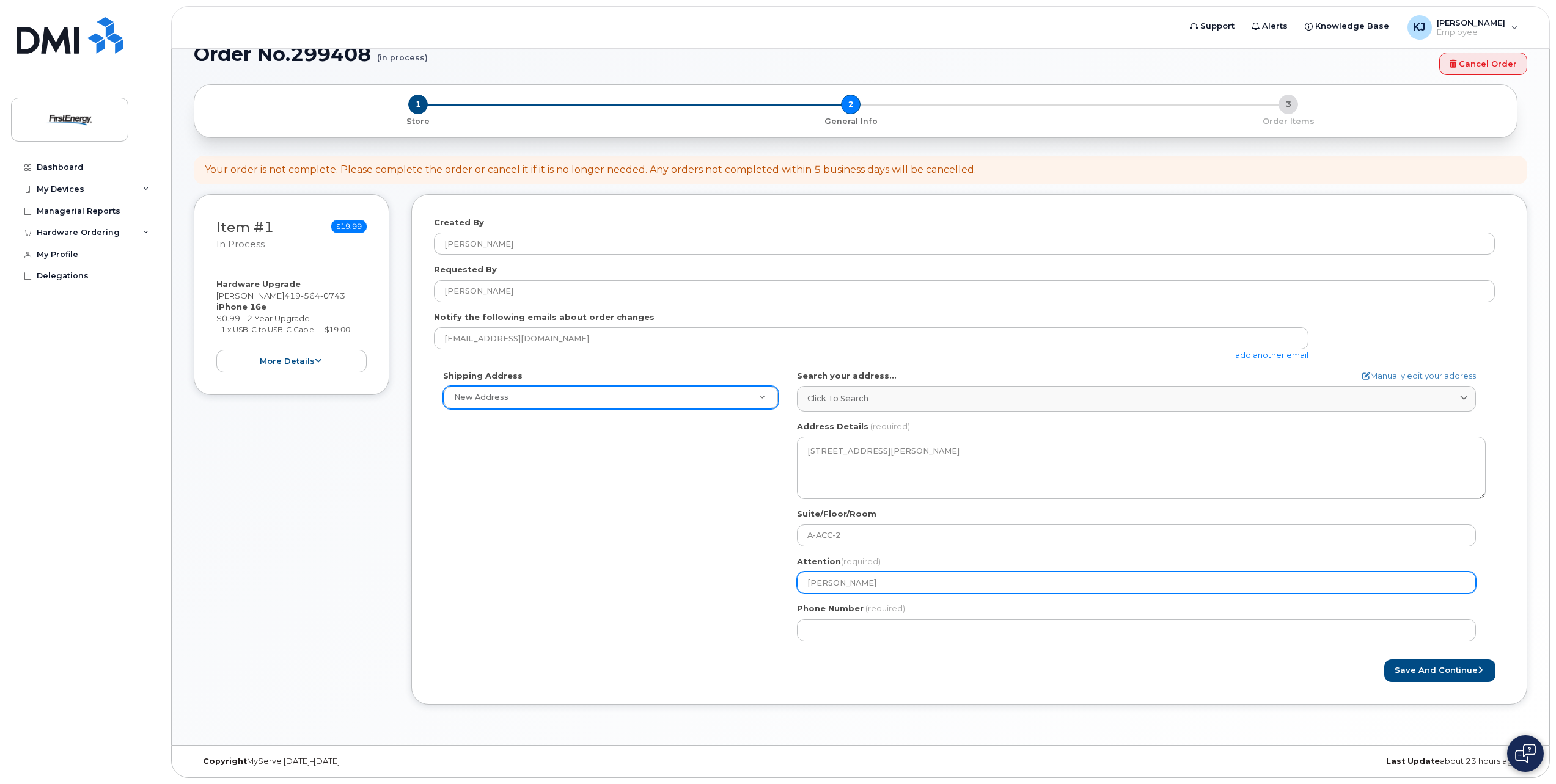
type input "James"
select select
type input "James K"
select select
type input "James Ki"
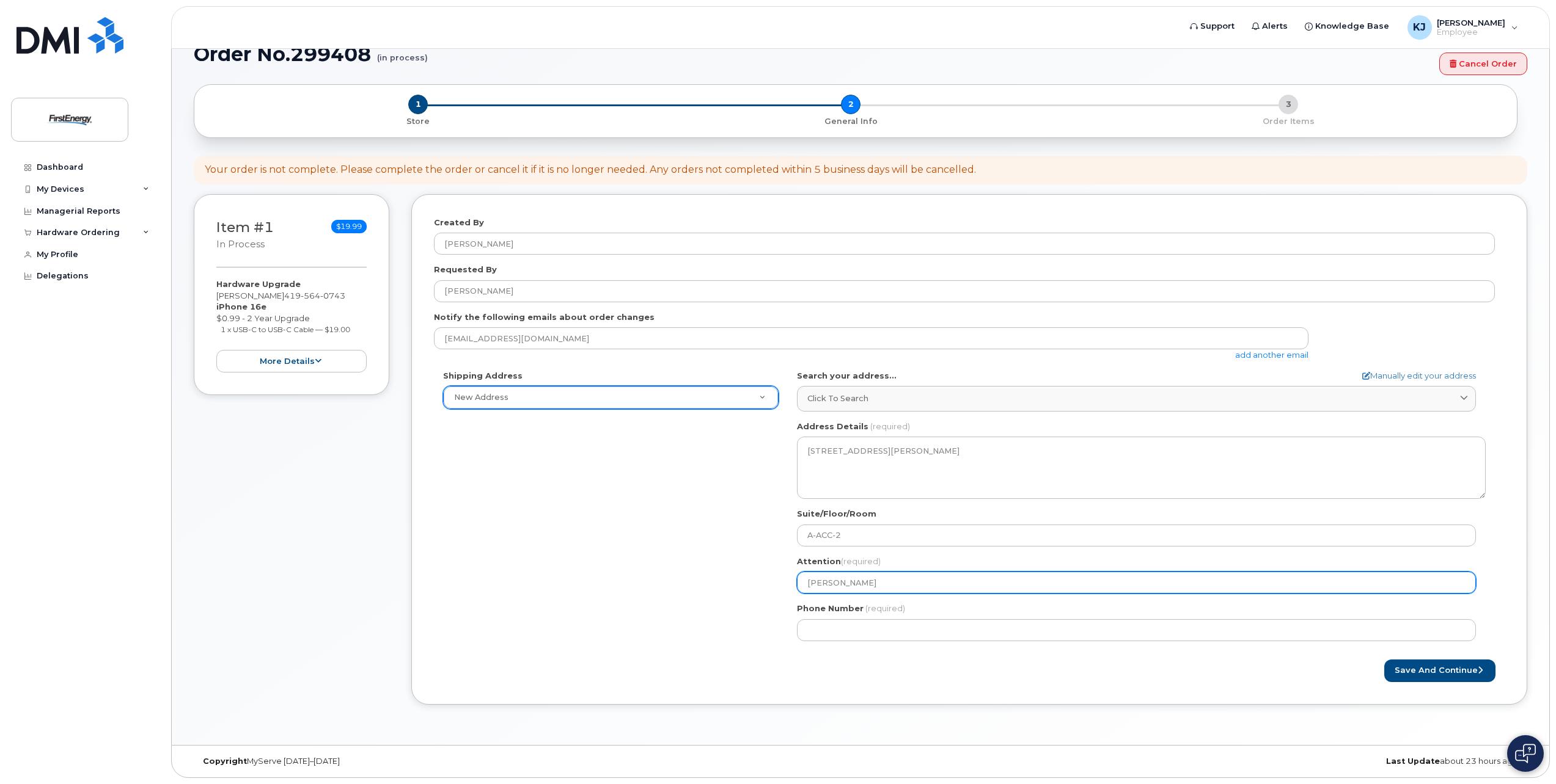
select select
type input "James Kin"
select select
type input "James Kinn"
select select
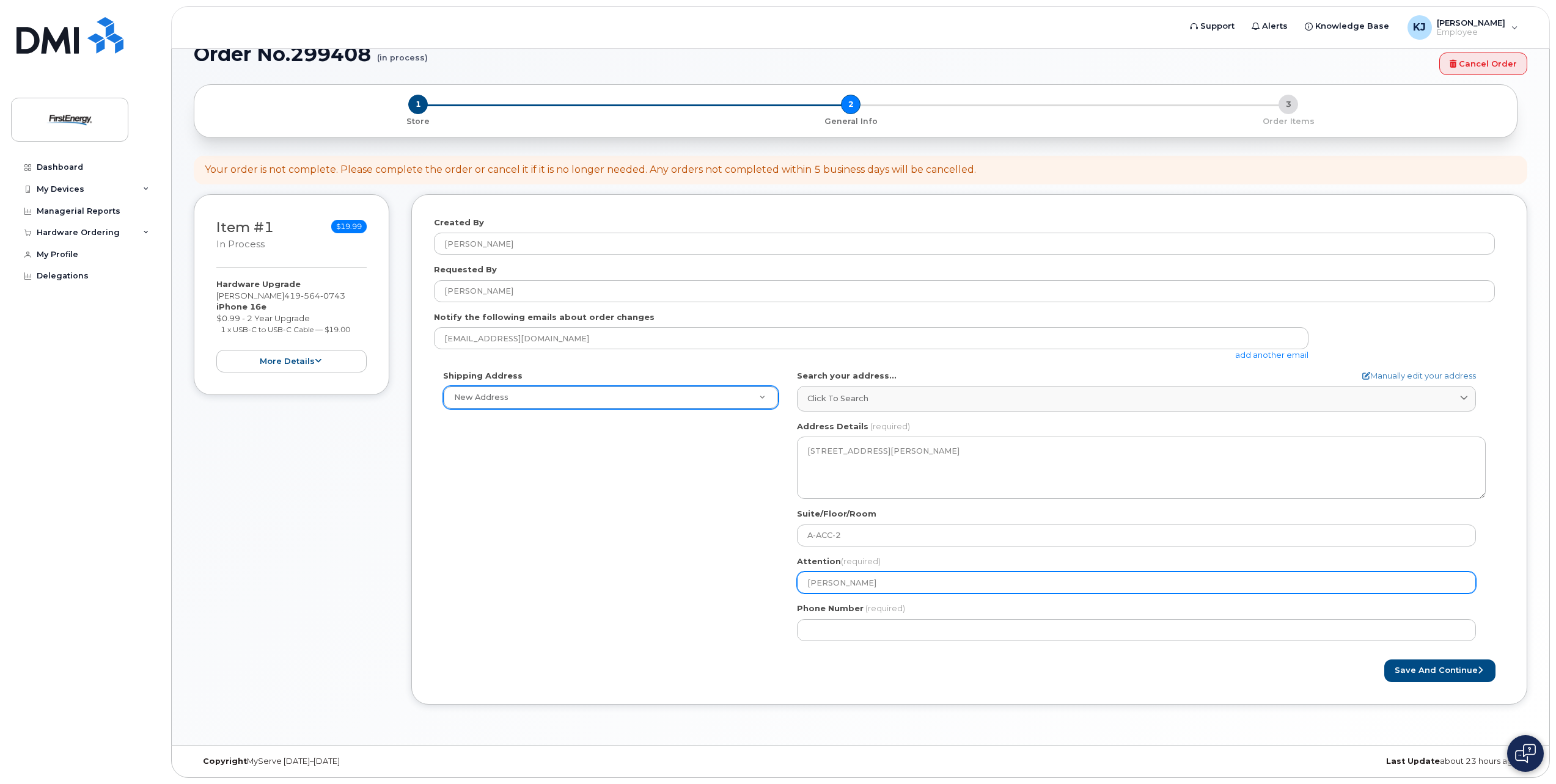
type input "James Kinne"
select select
type input "James Kinney"
paste input "A-ACC-2"
select select
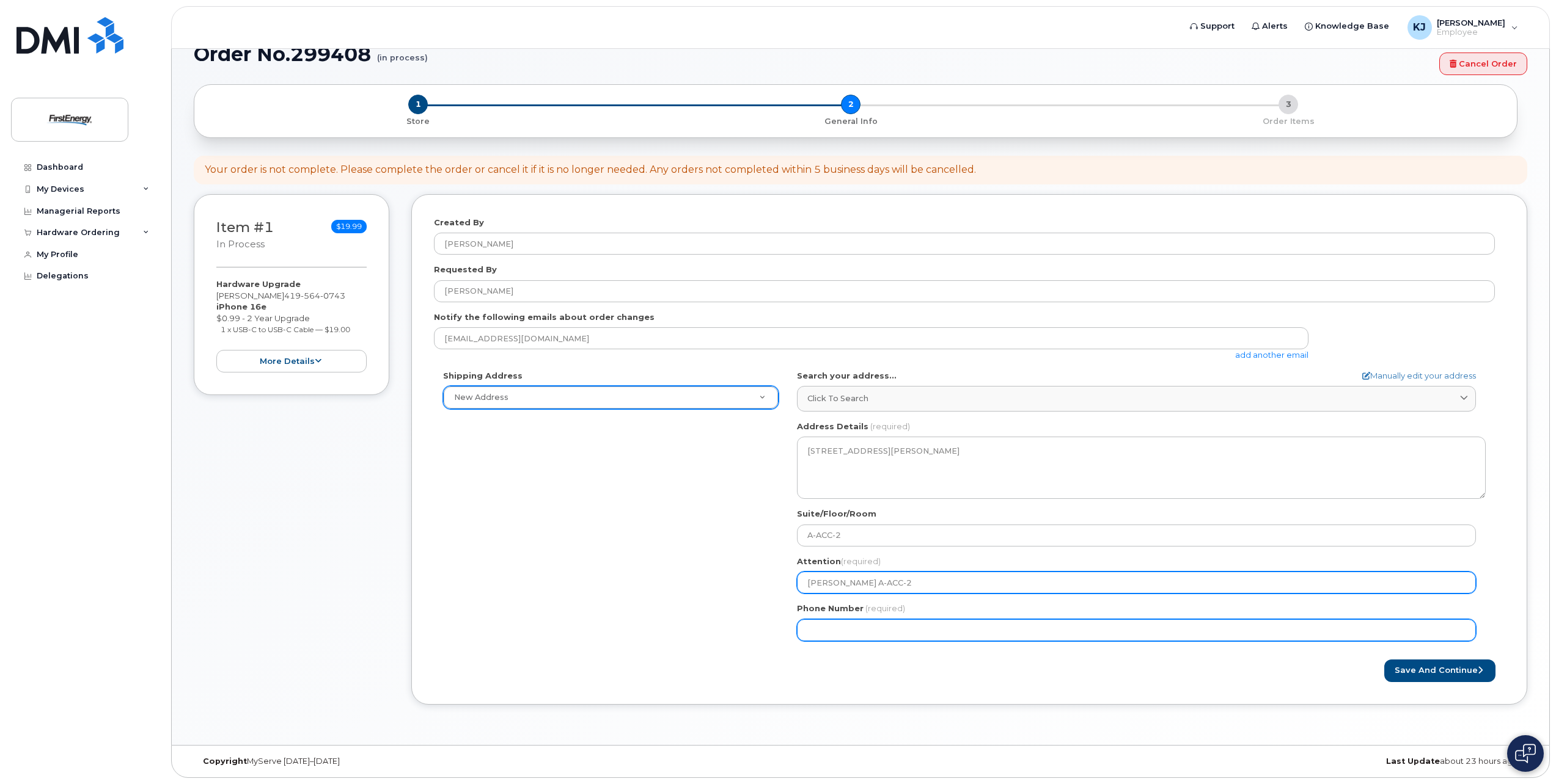
type input "James Kinney A-ACC-2"
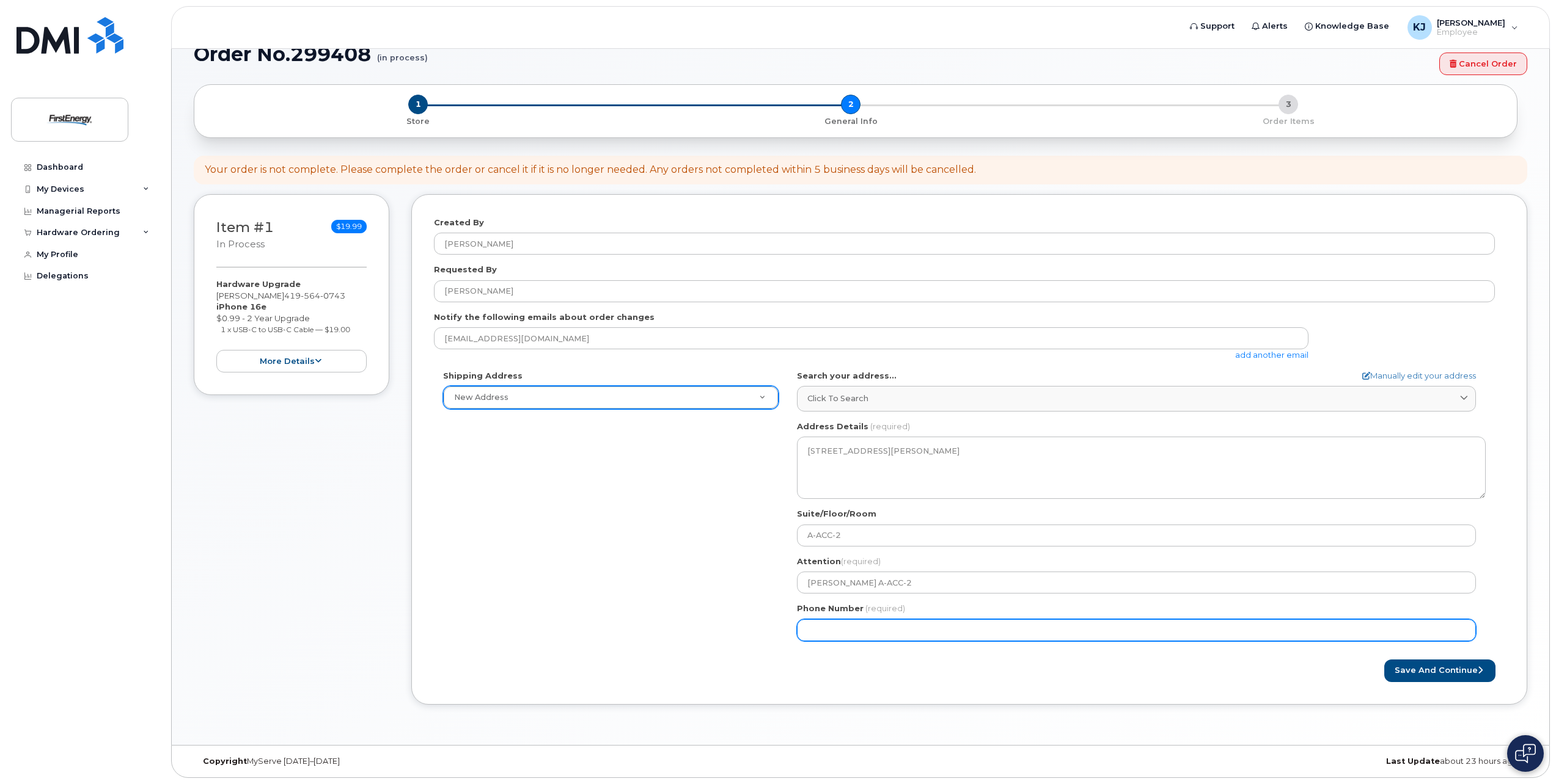
click at [888, 630] on input "Phone Number" at bounding box center [1136, 630] width 679 height 22
type input "4"
type input "330761544"
select select
type input "3307615441"
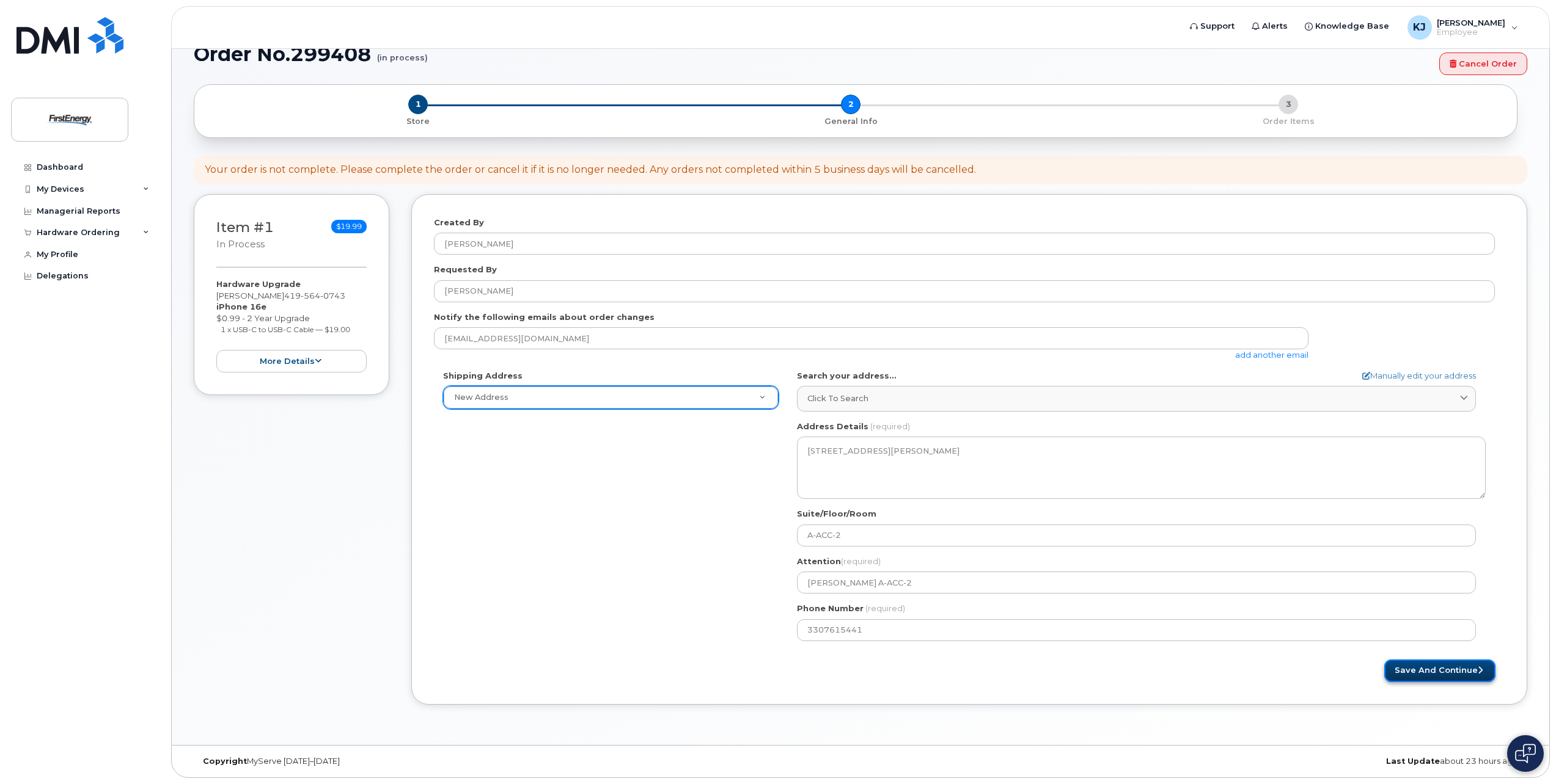
click at [1434, 667] on button "Save and Continue" at bounding box center [1439, 671] width 111 height 23
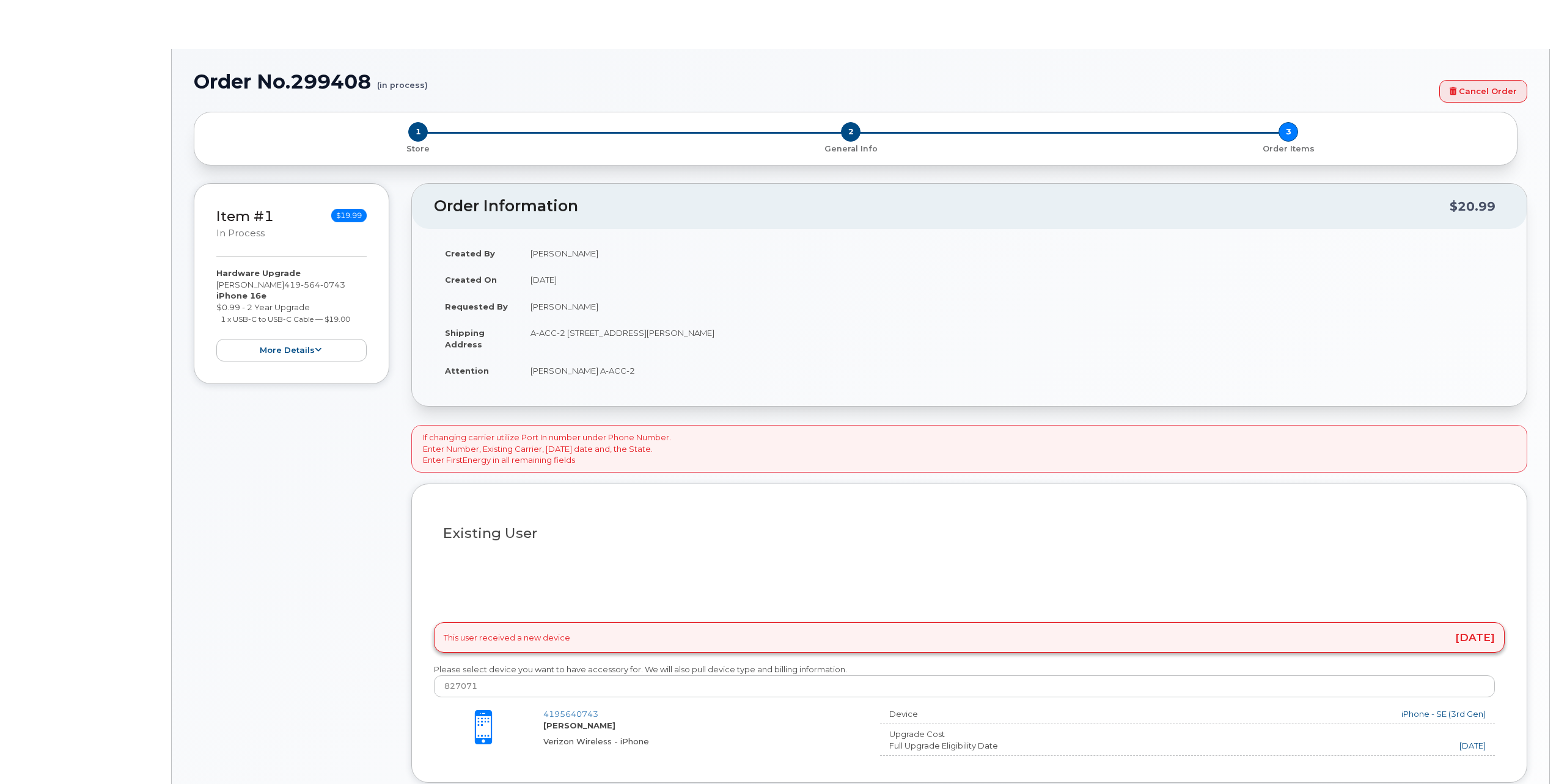
type input "2074643"
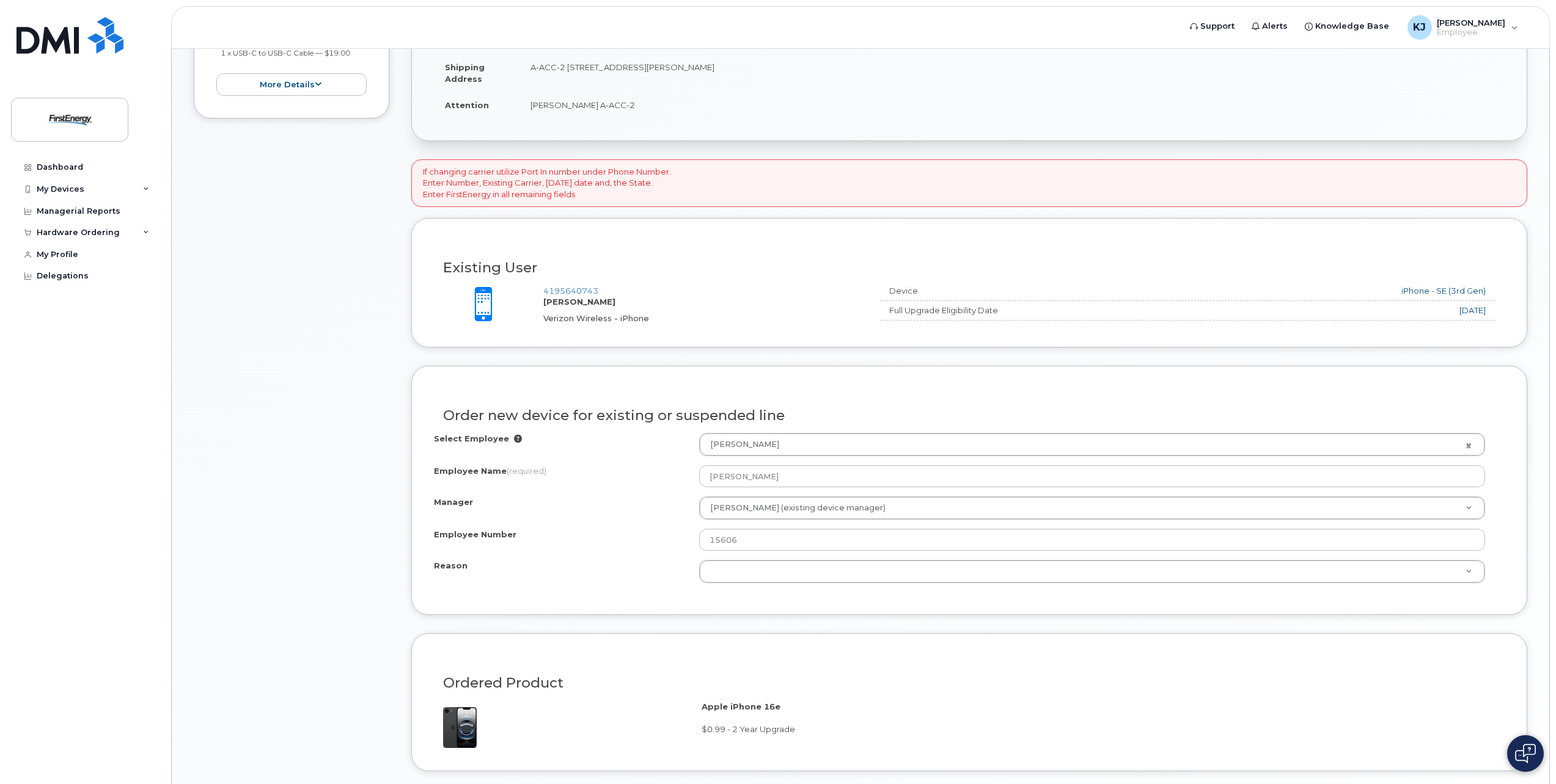
scroll to position [306, 0]
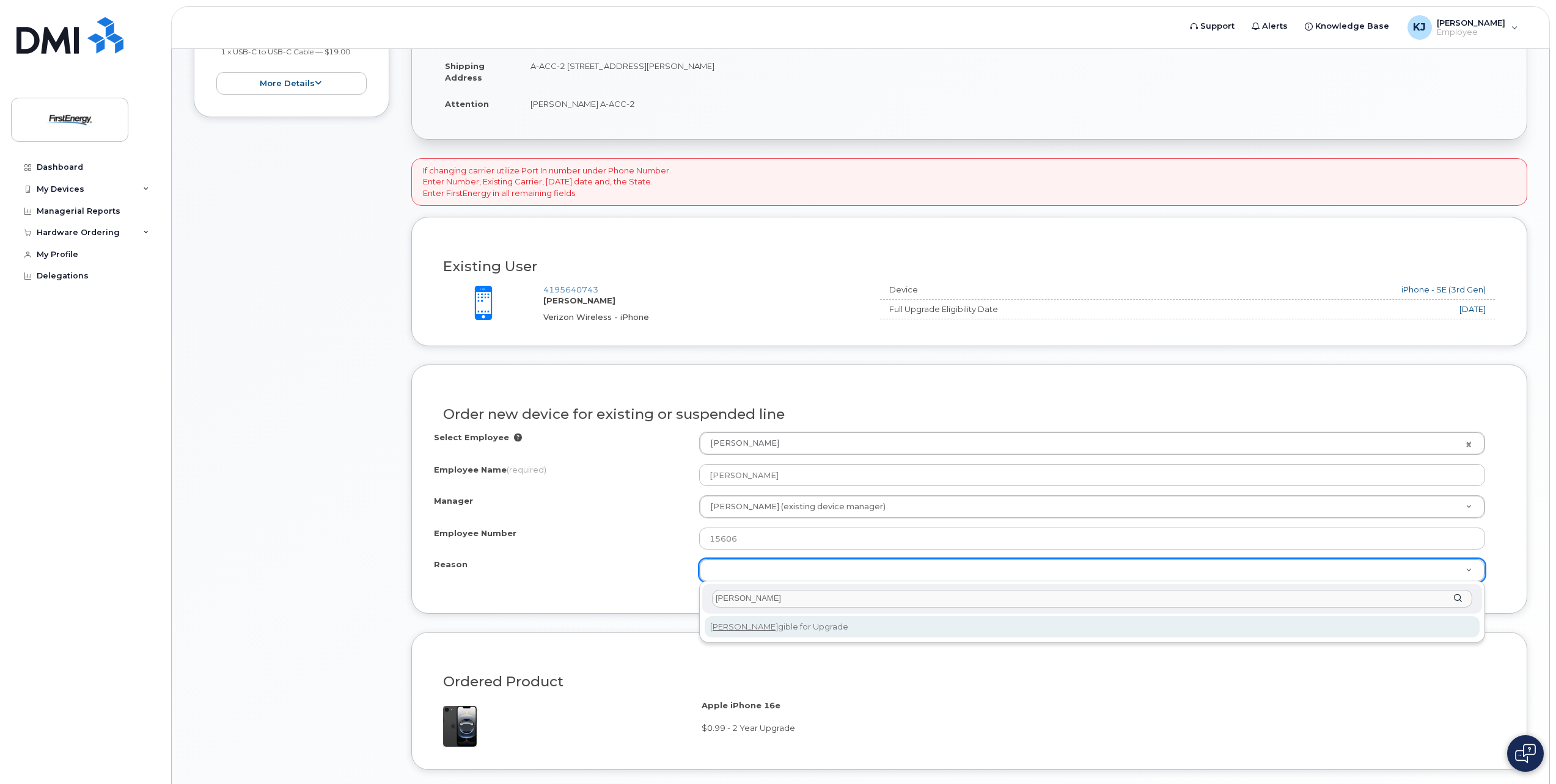
type input "[PERSON_NAME]"
select select "eligible_for_upgrade"
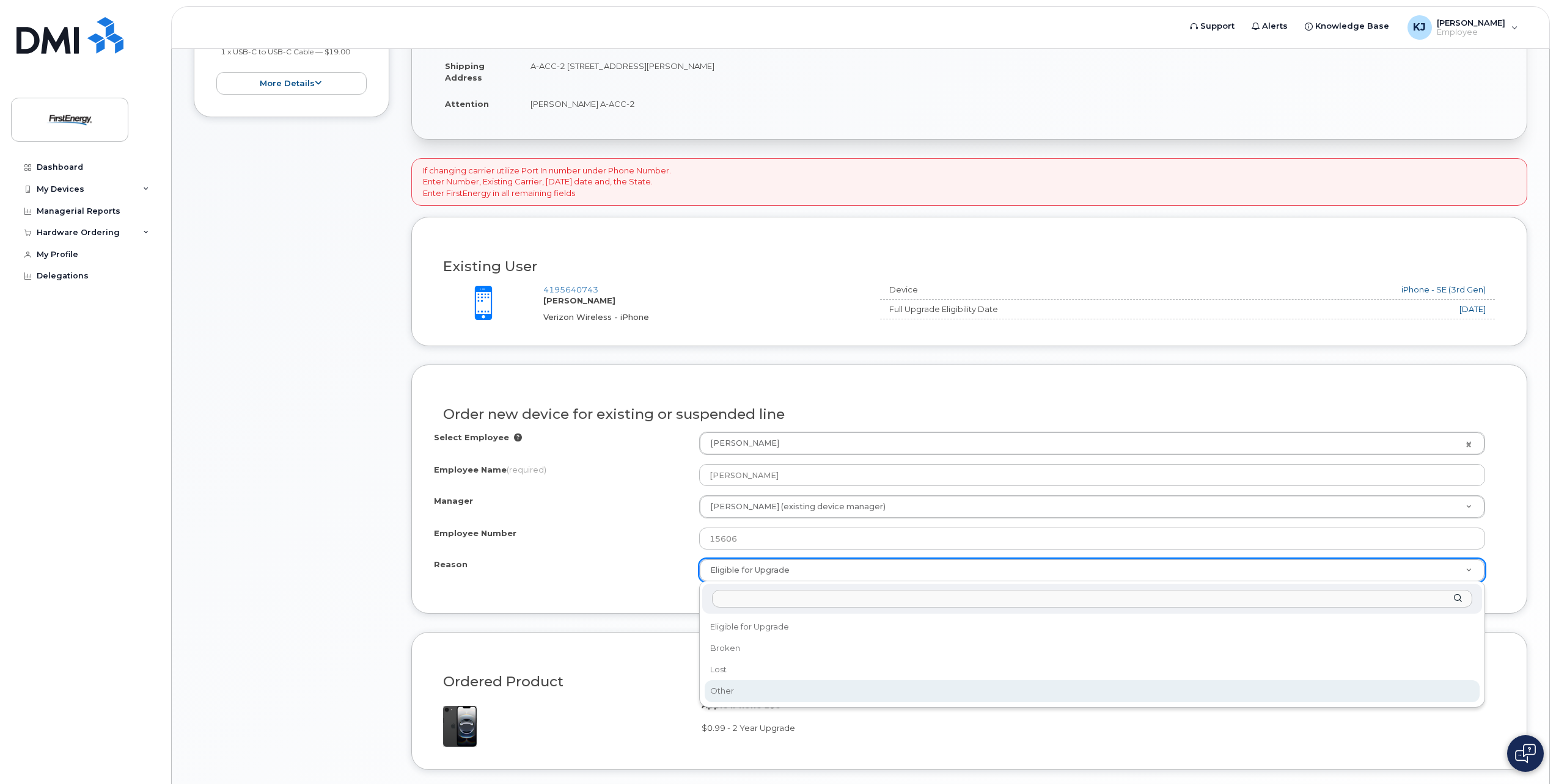
drag, startPoint x: 765, startPoint y: 693, endPoint x: 785, endPoint y: 660, distance: 38.6
select select "other"
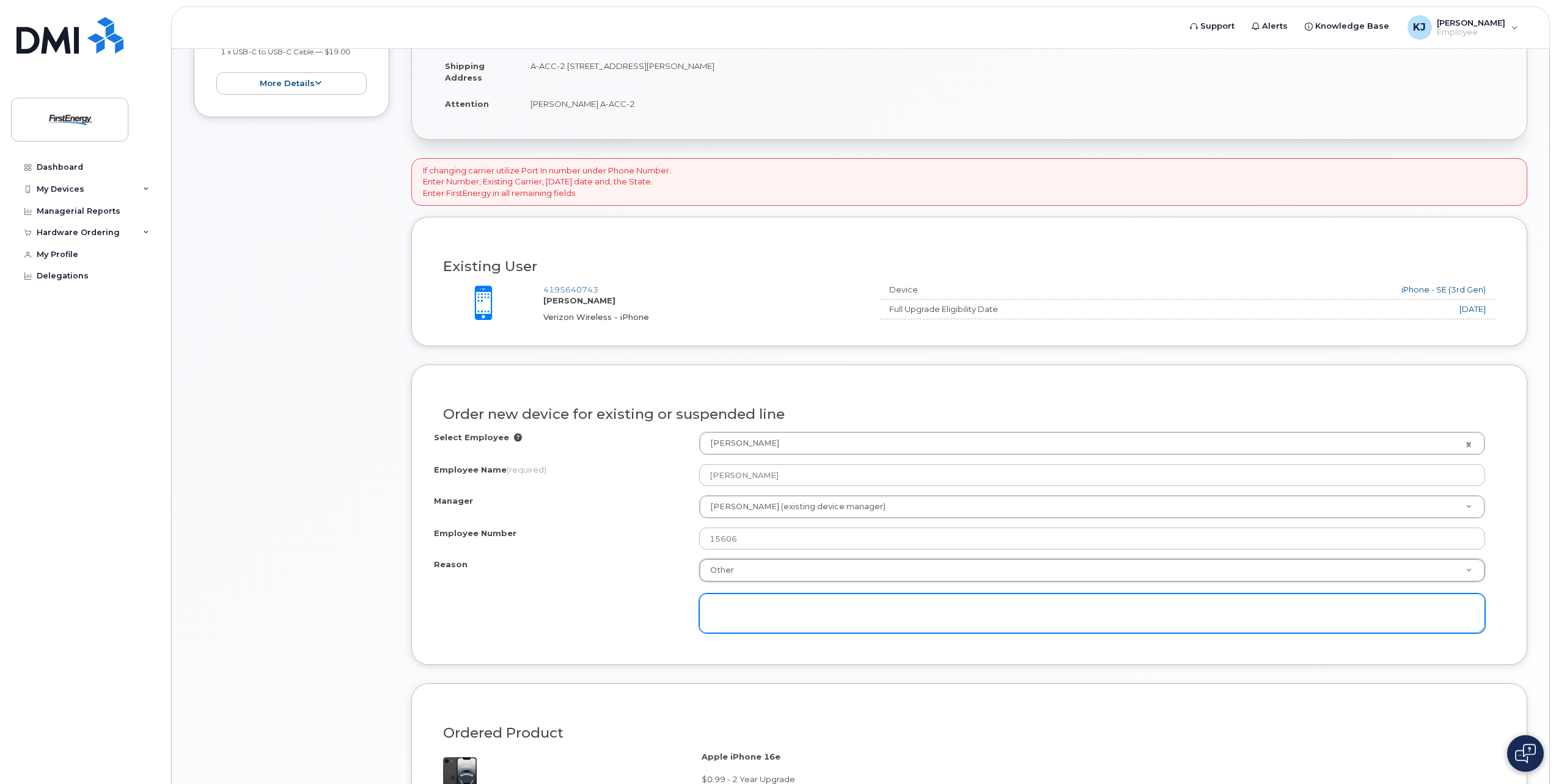
click at [767, 604] on textarea at bounding box center [1092, 614] width 786 height 40
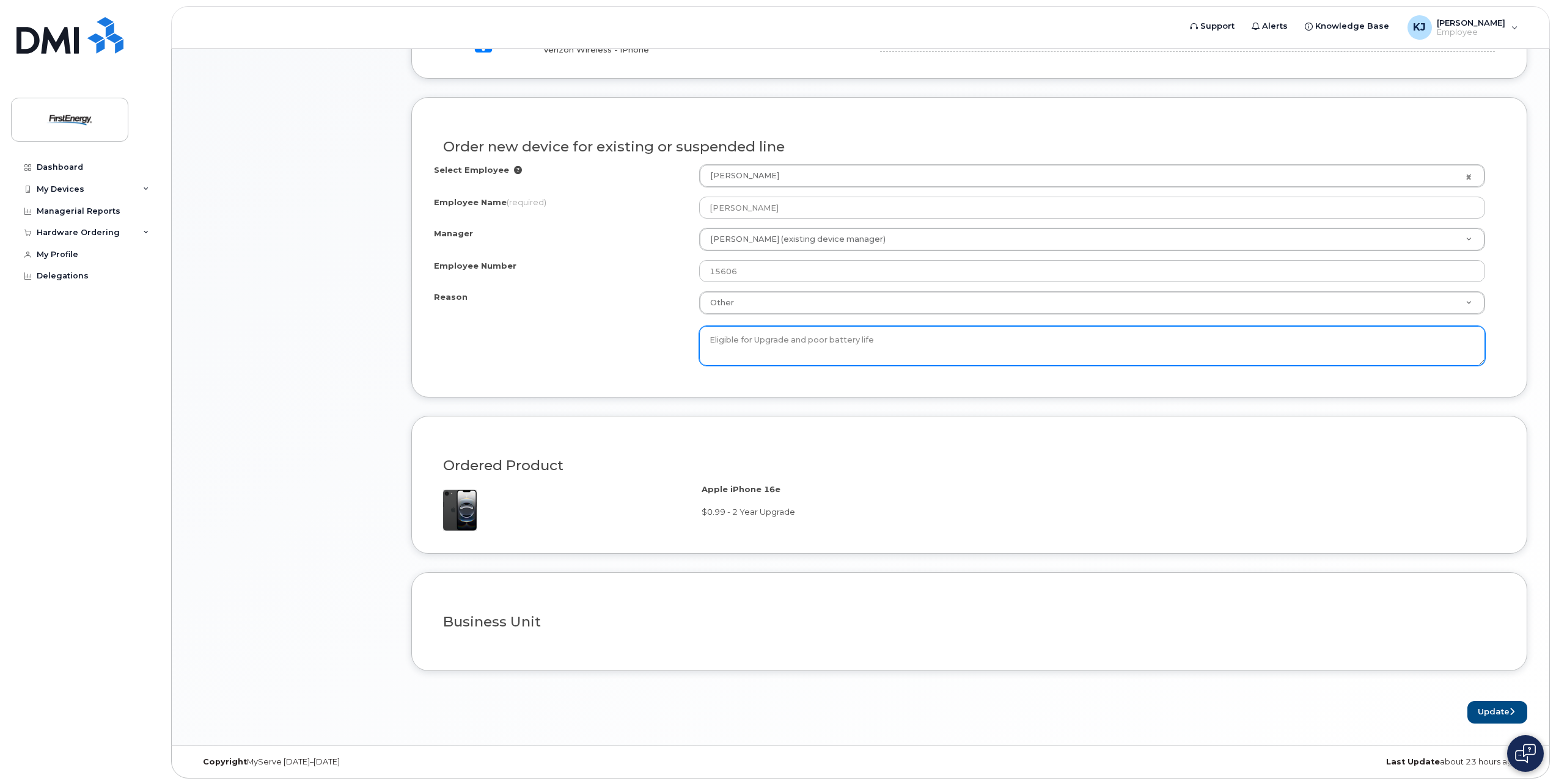
scroll to position [573, 0]
type textarea "Eligible for Upgrade and poor battery life"
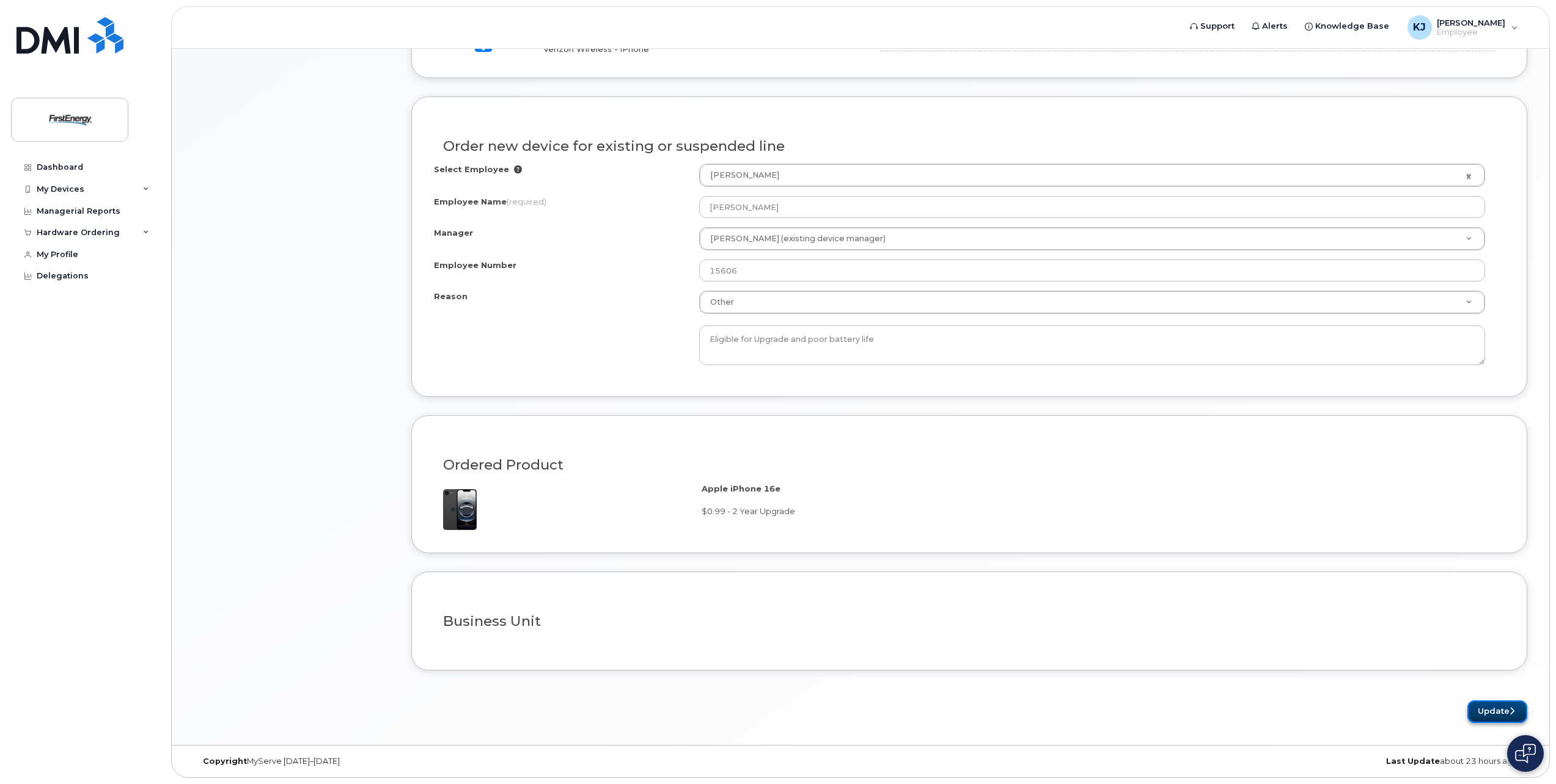
click at [1500, 710] on button "Update" at bounding box center [1496, 712] width 60 height 23
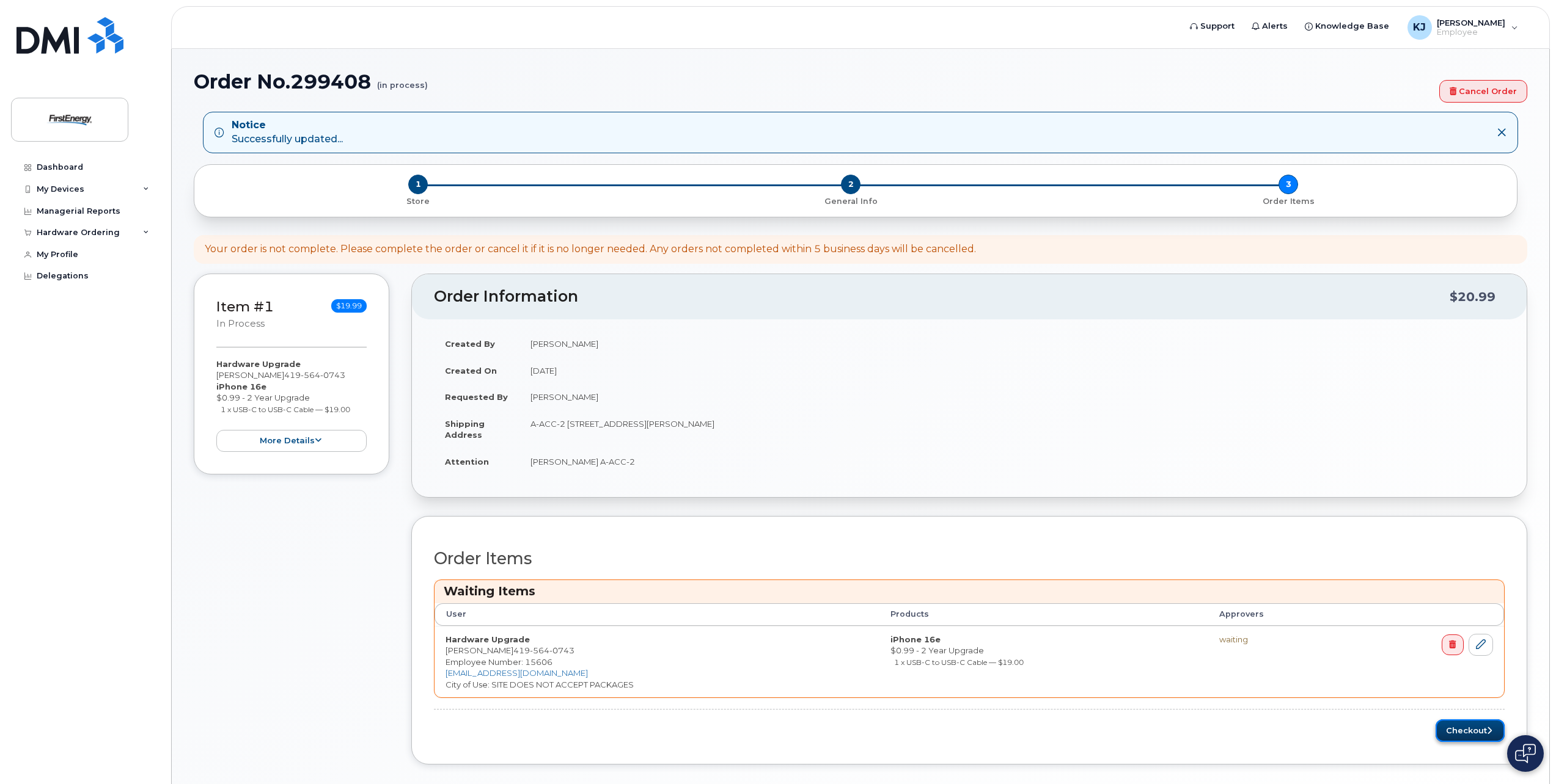
click at [1478, 729] on button "Checkout" at bounding box center [1470, 730] width 69 height 23
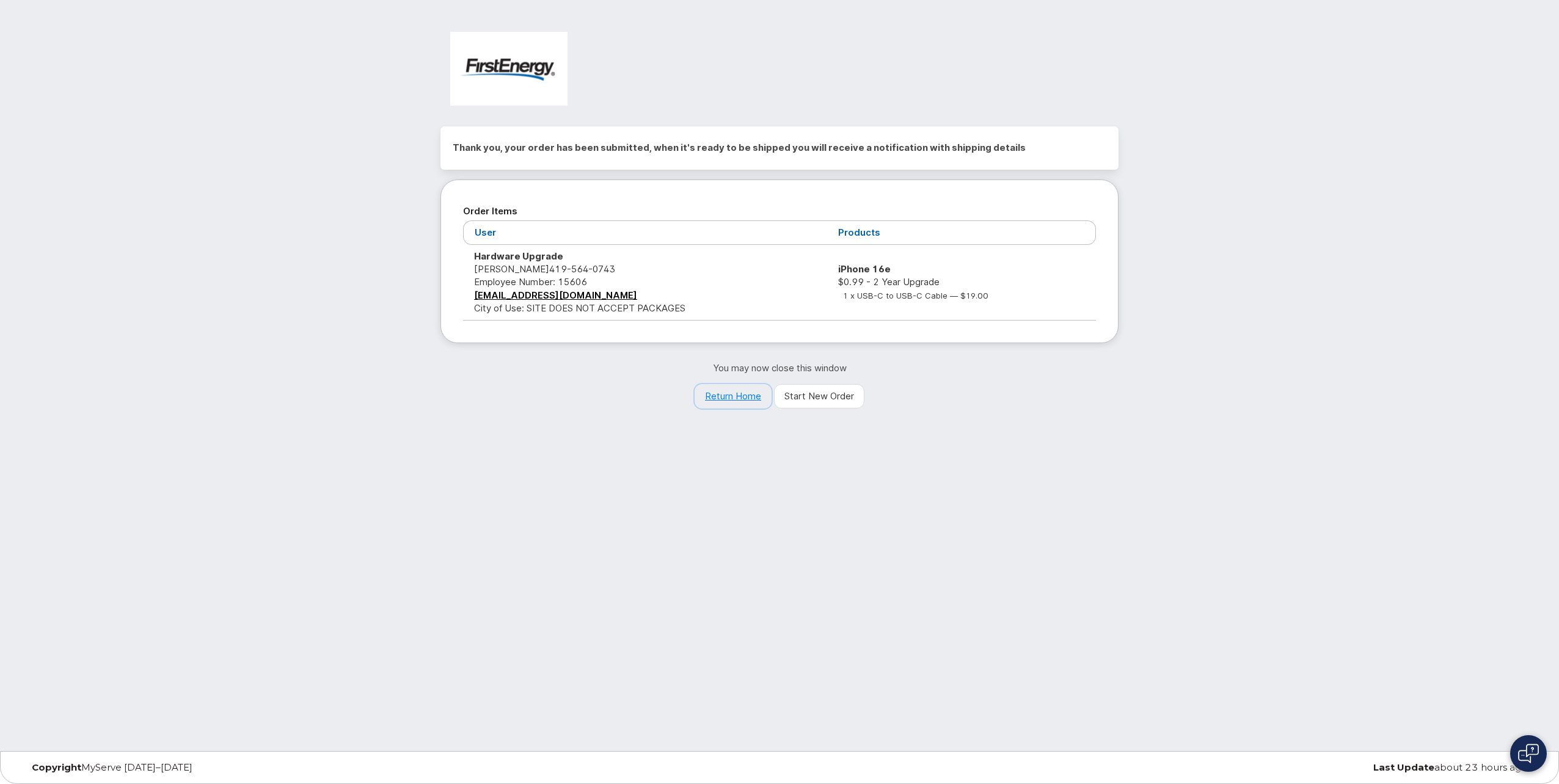
click at [730, 394] on link "Return Home" at bounding box center [733, 396] width 77 height 24
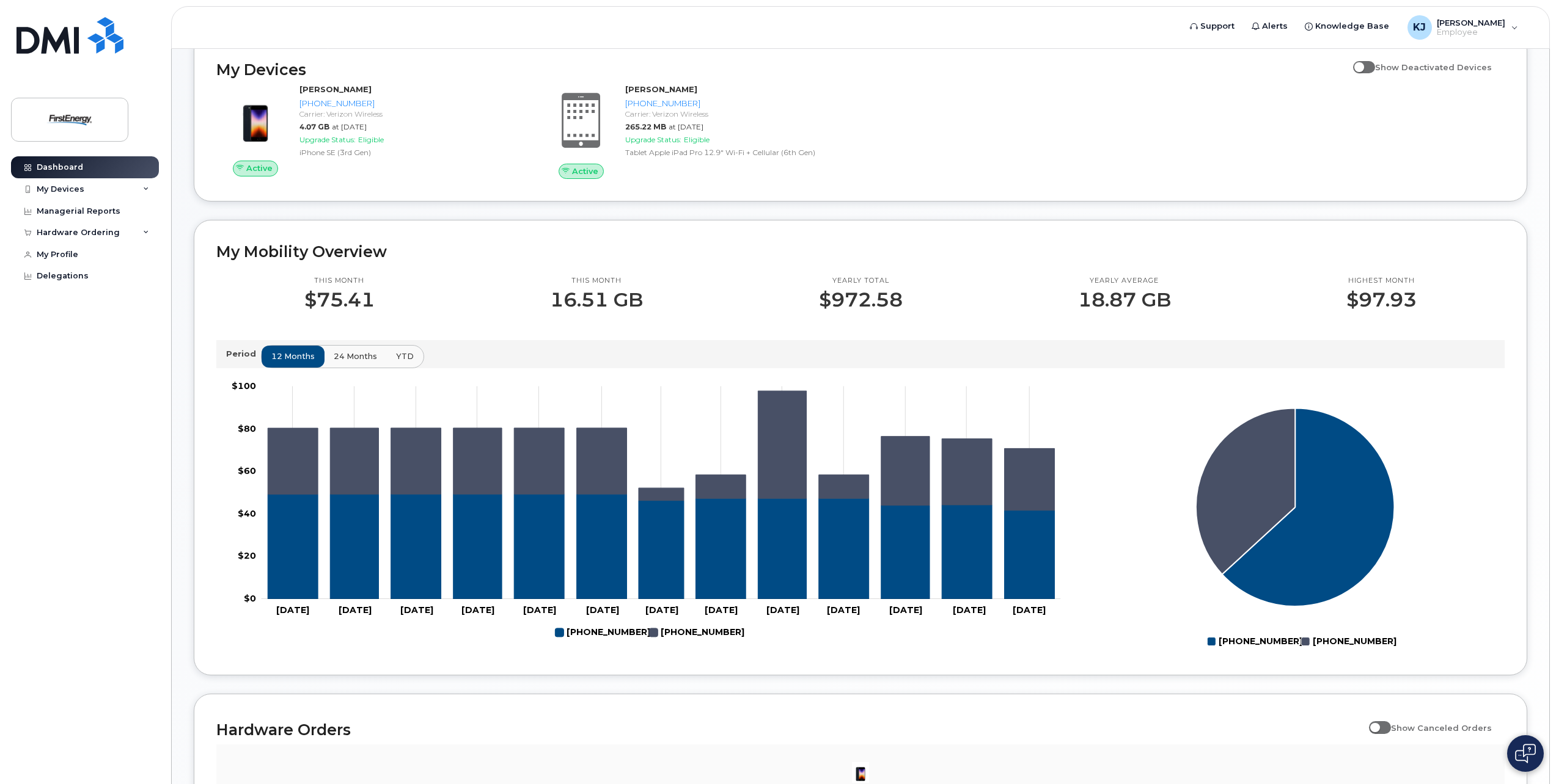
scroll to position [183, 0]
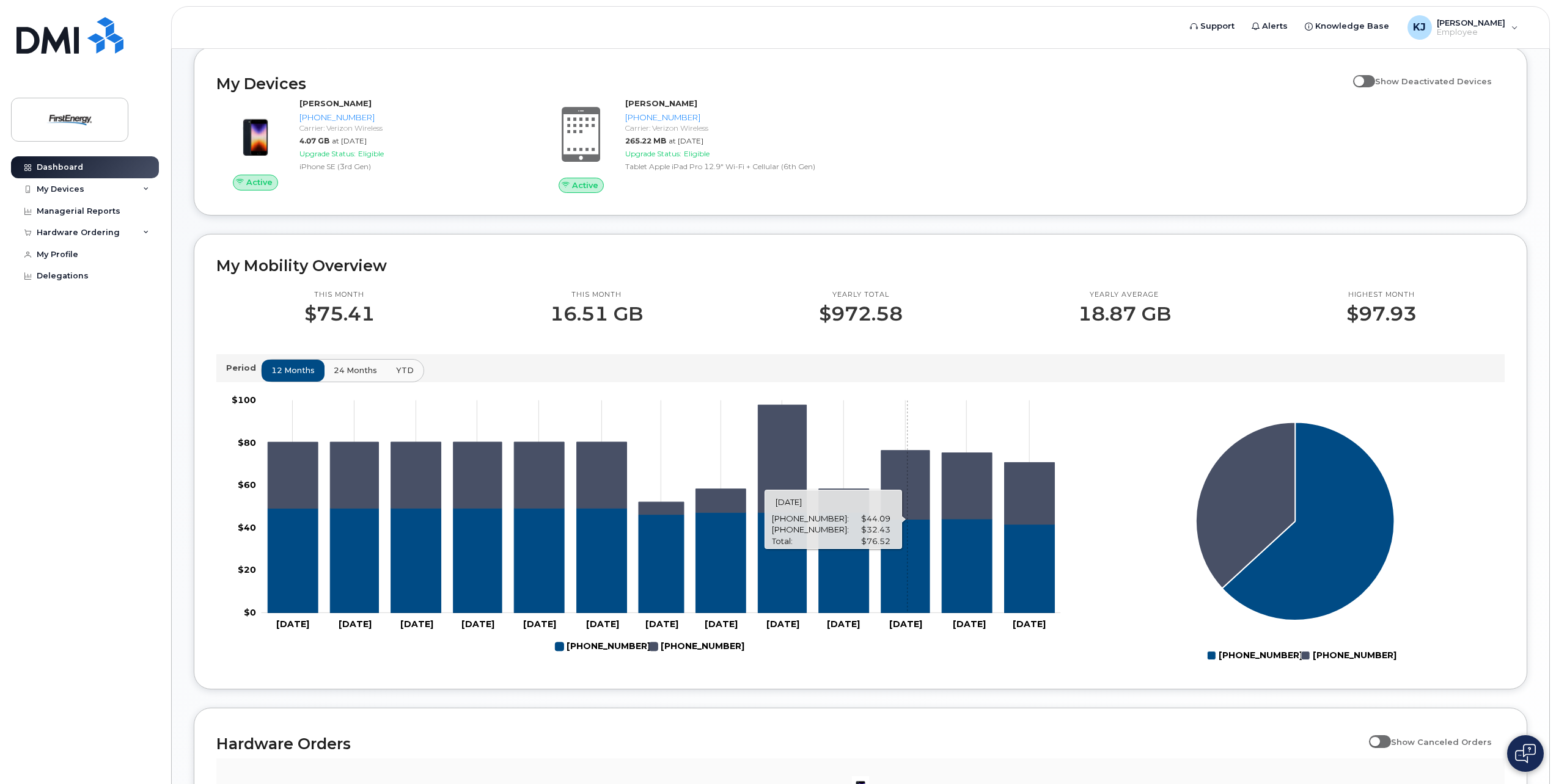
drag, startPoint x: 908, startPoint y: 553, endPoint x: 1055, endPoint y: 652, distance: 177.2
click at [1055, 652] on rect at bounding box center [643, 528] width 854 height 274
click at [1077, 136] on div "Active [PERSON_NAME] [PHONE_NUMBER] Carrier: Verizon Wireless 4.07 GB at [DATE]…" at bounding box center [861, 145] width 1303 height 110
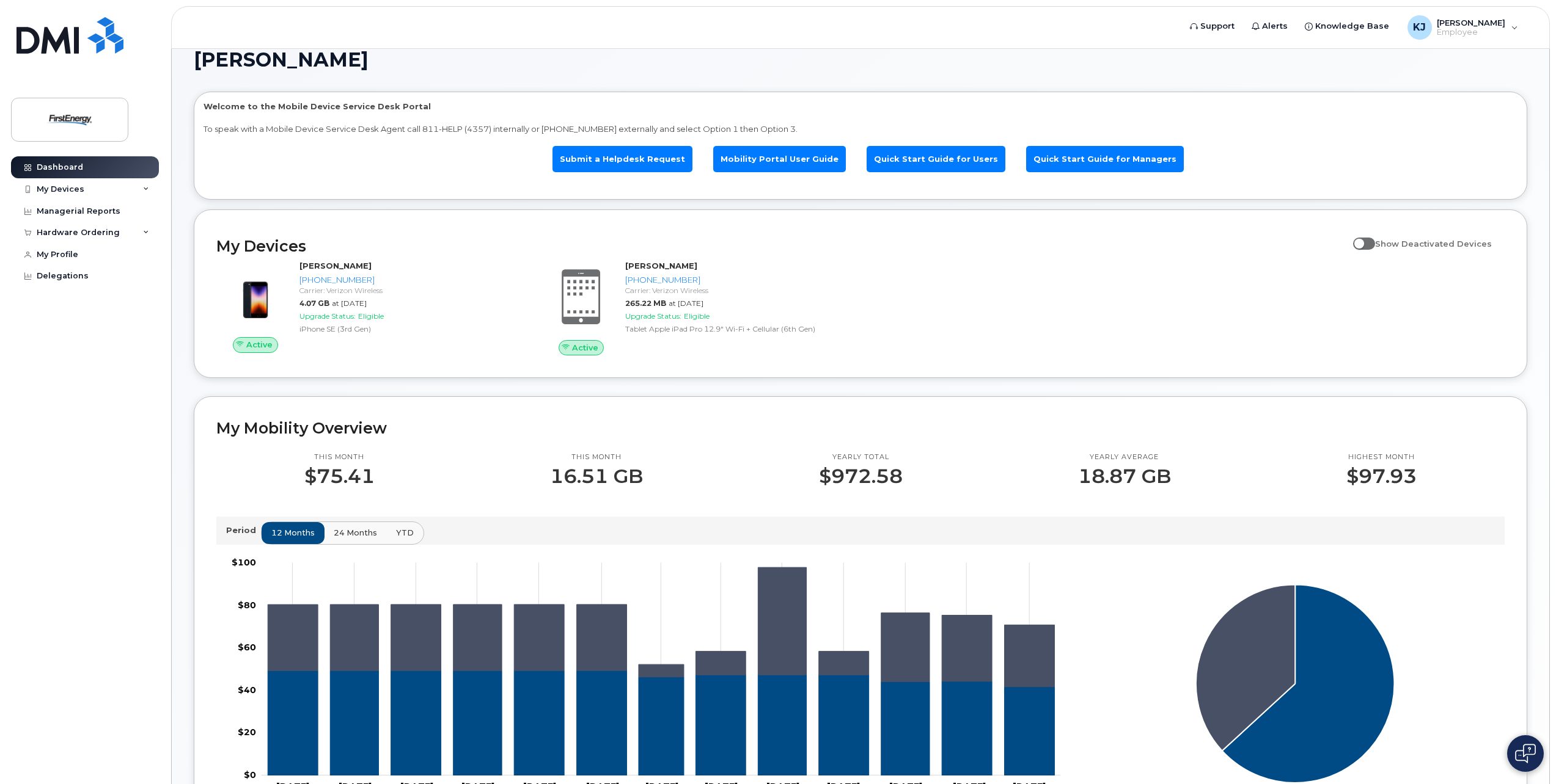
scroll to position [0, 0]
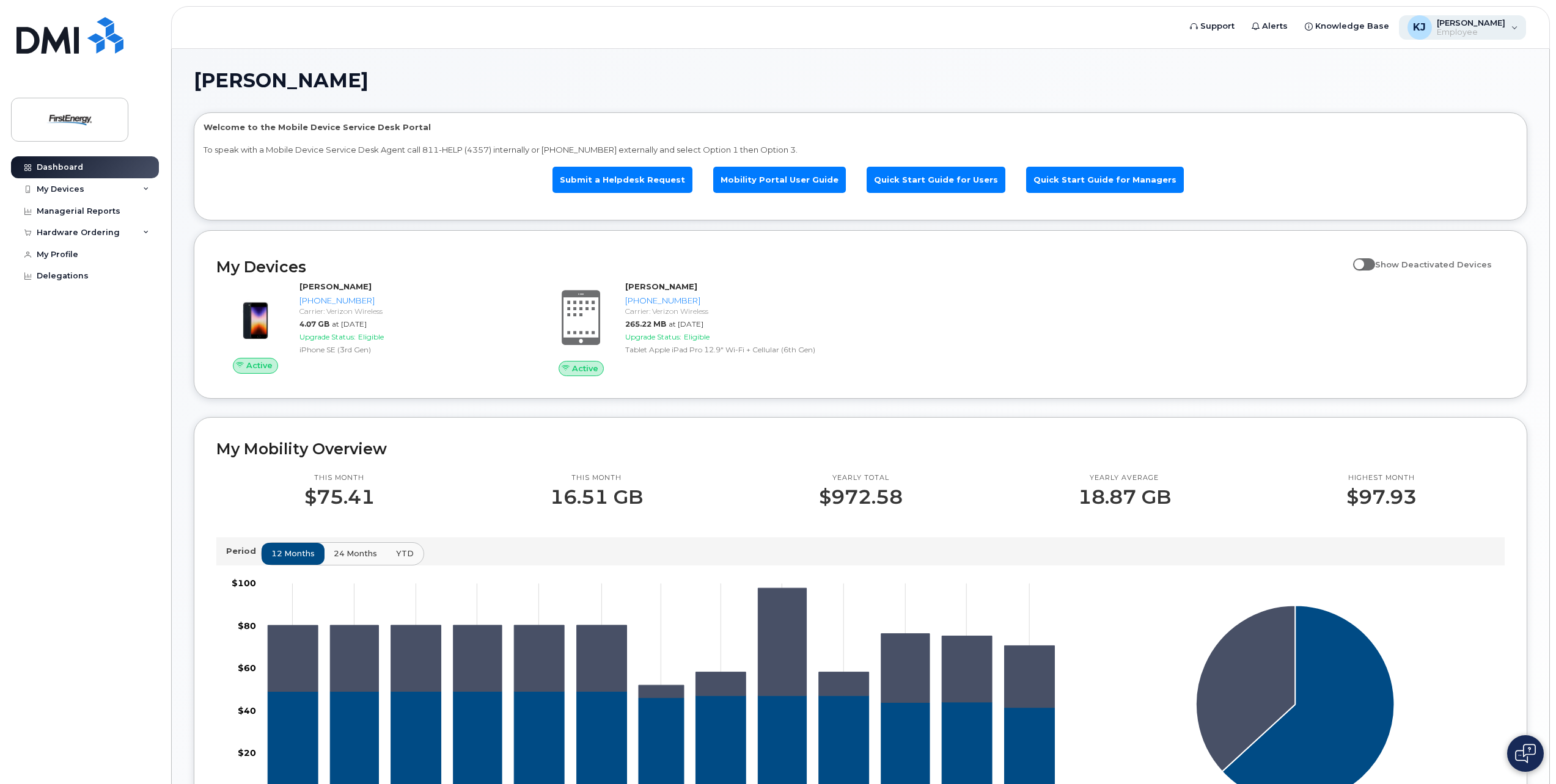
click at [1489, 22] on span "[PERSON_NAME]" at bounding box center [1471, 23] width 69 height 10
click at [1393, 121] on div "Sign out" at bounding box center [1438, 126] width 176 height 23
